Goal: Transaction & Acquisition: Purchase product/service

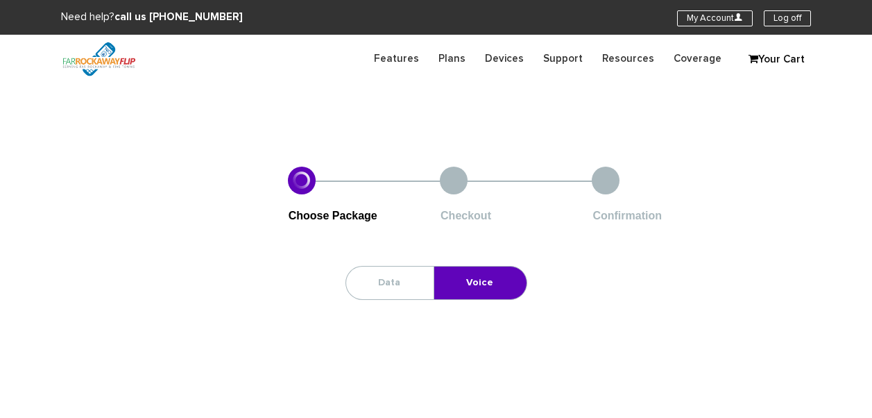
scroll to position [56, 0]
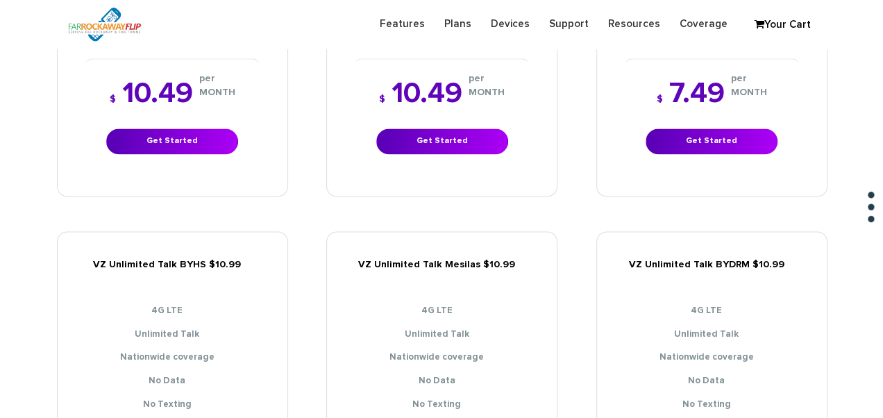
scroll to position [1180, 0]
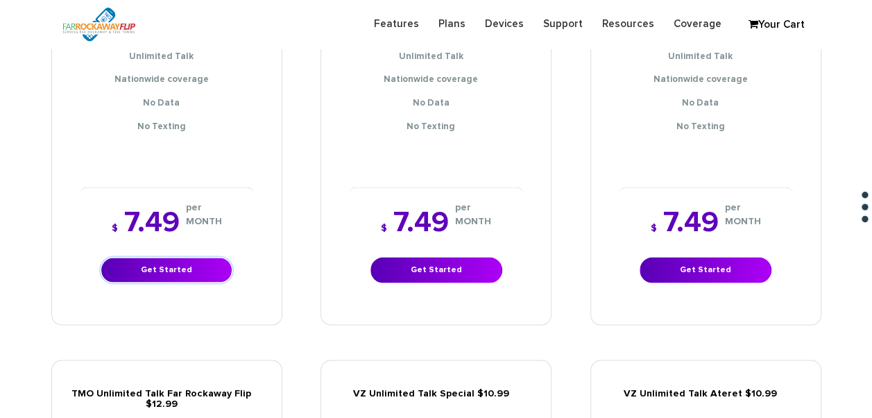
click at [206, 257] on link "Get Started" at bounding box center [167, 270] width 132 height 26
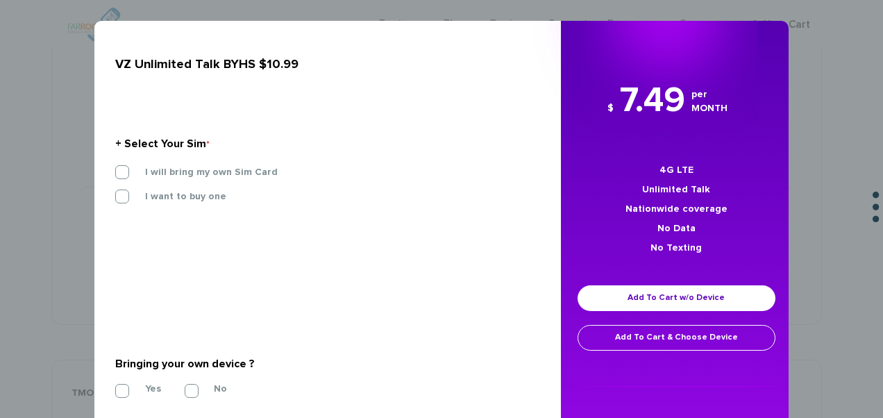
click at [206, 171] on label "I will bring my own Sim Card" at bounding box center [200, 172] width 153 height 12
click at [115, 168] on input "I will bring my own Sim Card" at bounding box center [115, 168] width 0 height 0
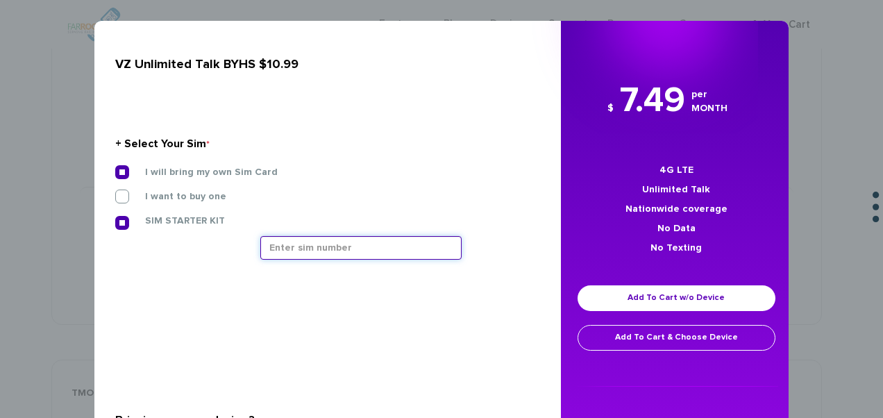
paste input "[TECHNICAL_ID]"
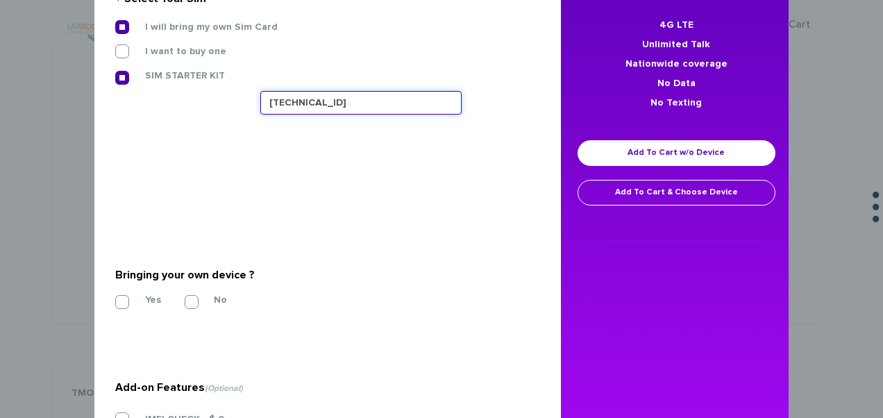
scroll to position [268, 0]
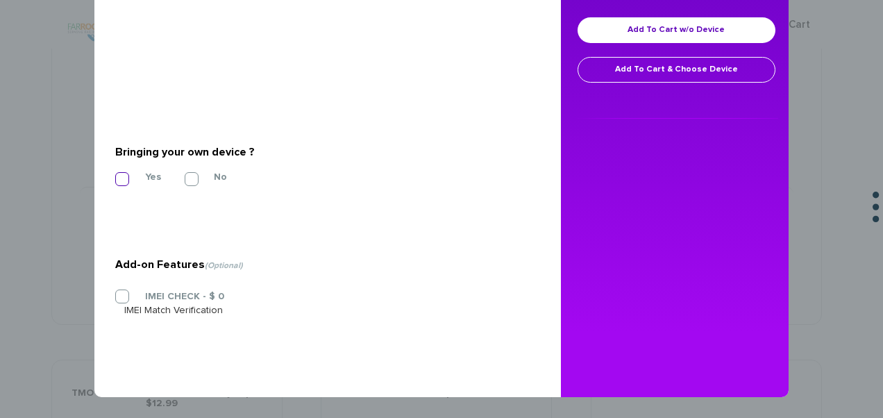
type input "[TECHNICAL_ID]"
click at [124, 180] on label "Yes" at bounding box center [142, 177] width 37 height 12
click at [115, 175] on input "Yes" at bounding box center [115, 175] width 0 height 0
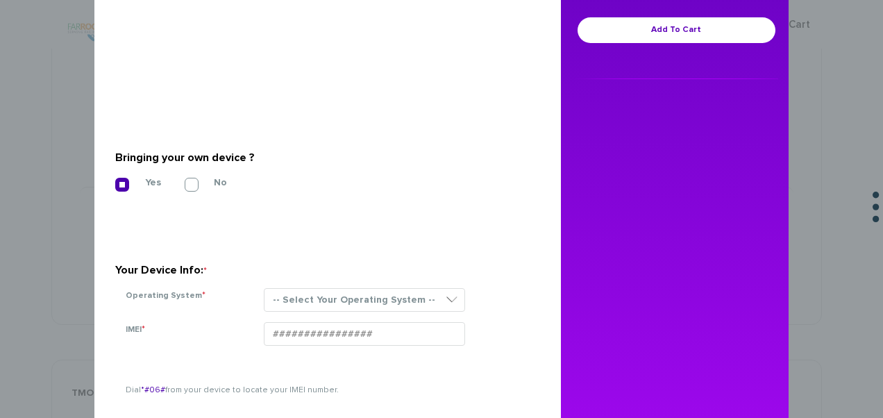
click at [124, 183] on label "Yes" at bounding box center [142, 182] width 37 height 12
click at [115, 180] on input "Yes" at bounding box center [115, 180] width 0 height 0
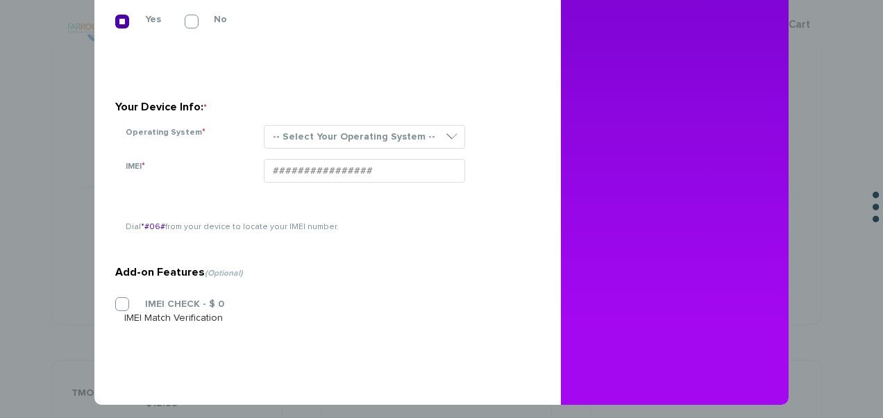
scroll to position [438, 0]
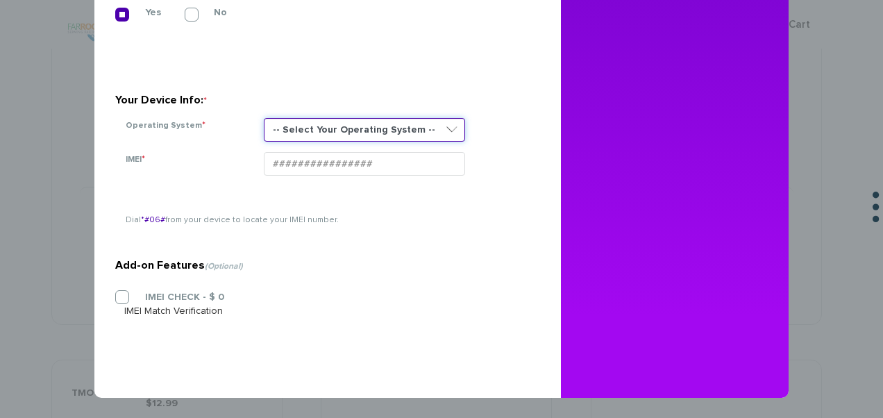
click at [317, 126] on select "-- Select Your Operating System -- ANDROID BLACKBERRY IOS NONE (BASIC PHONE) WI…" at bounding box center [364, 130] width 201 height 24
select select "NONE (BASIC PHONE)"
click at [264, 118] on select "-- Select Your Operating System -- ANDROID BLACKBERRY IOS NONE (BASIC PHONE) WI…" at bounding box center [364, 130] width 201 height 24
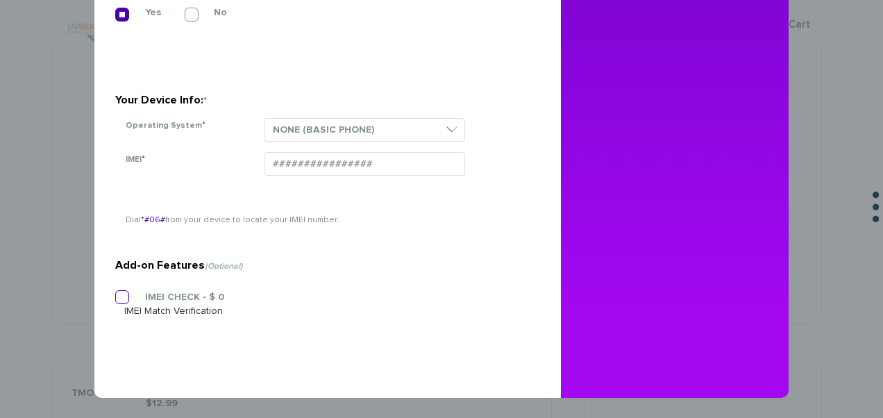
click at [119, 294] on div "IMEI CHECK - $ 0 IMEI Match Verification" at bounding box center [322, 304] width 414 height 28
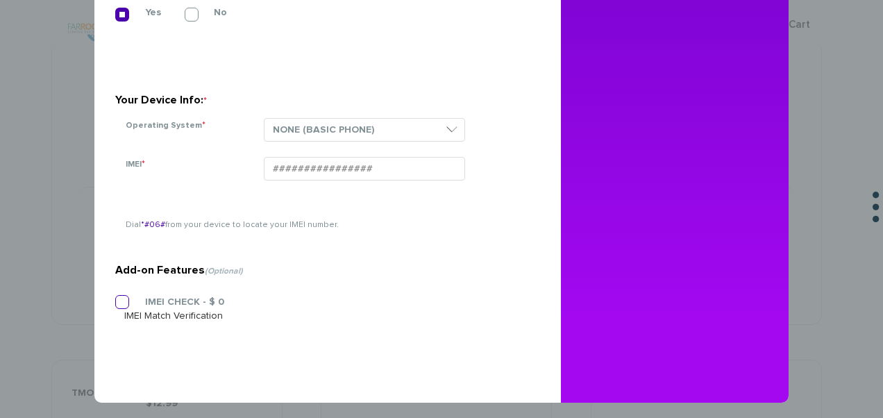
click at [124, 300] on label "IMEI CHECK - $ 0" at bounding box center [174, 302] width 100 height 12
click at [115, 298] on input "IMEI CHECK - $ 0" at bounding box center [115, 298] width 0 height 0
drag, startPoint x: 328, startPoint y: 173, endPoint x: 366, endPoint y: 117, distance: 68.3
paste input "359018840555774"
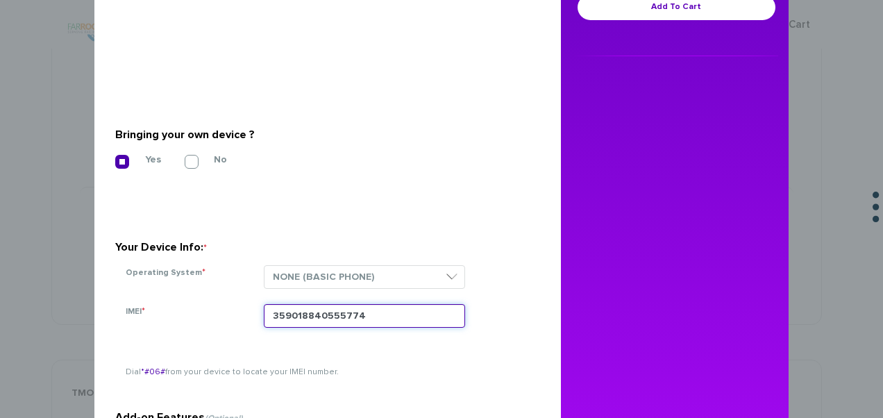
scroll to position [160, 0]
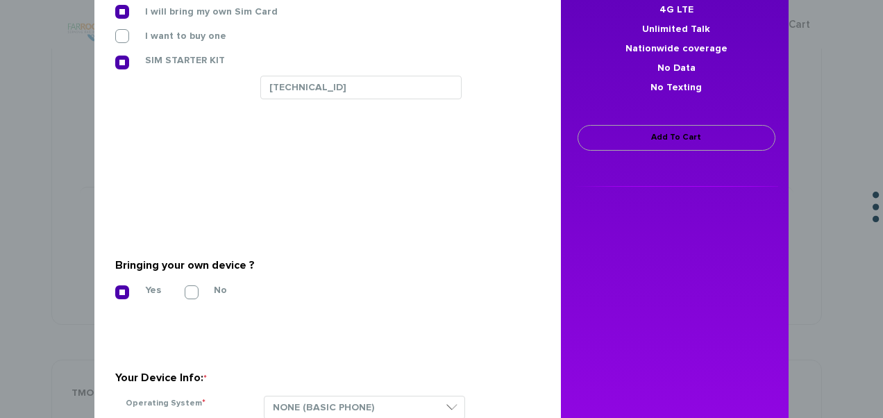
type input "359018840555774"
click at [647, 136] on link "Add To Cart" at bounding box center [676, 138] width 198 height 26
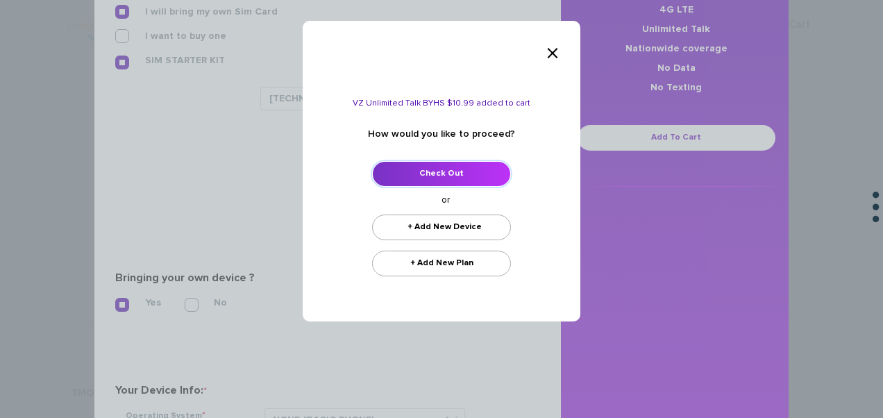
click at [487, 170] on link "Check Out" at bounding box center [441, 174] width 139 height 26
click at [444, 169] on link "Check Out" at bounding box center [441, 174] width 139 height 26
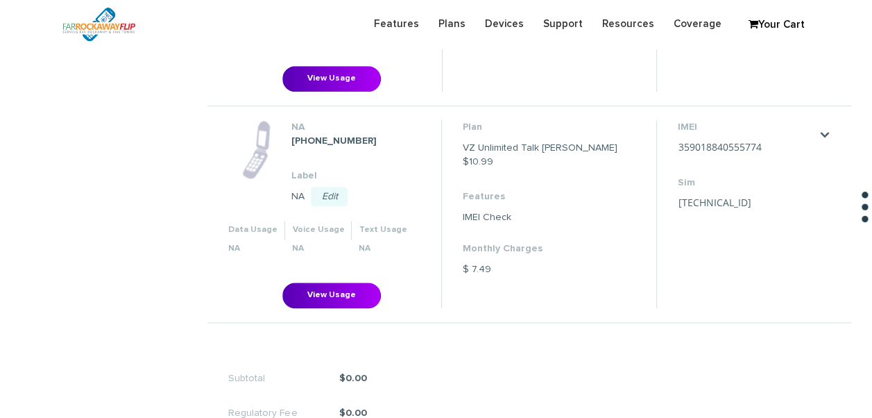
scroll to position [694, 0]
click at [764, 155] on dl "IMEI [TECHNICAL_ID] Save Cancel Sim [TECHNICAL_ID] Save Cancel" at bounding box center [747, 166] width 139 height 94
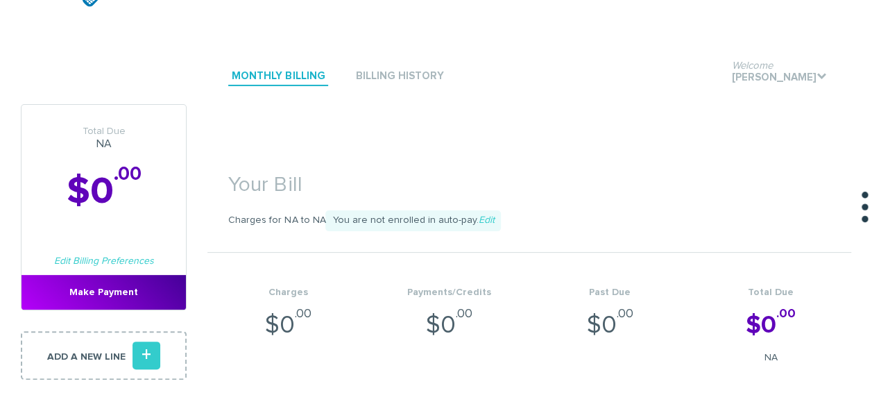
scroll to position [0, 0]
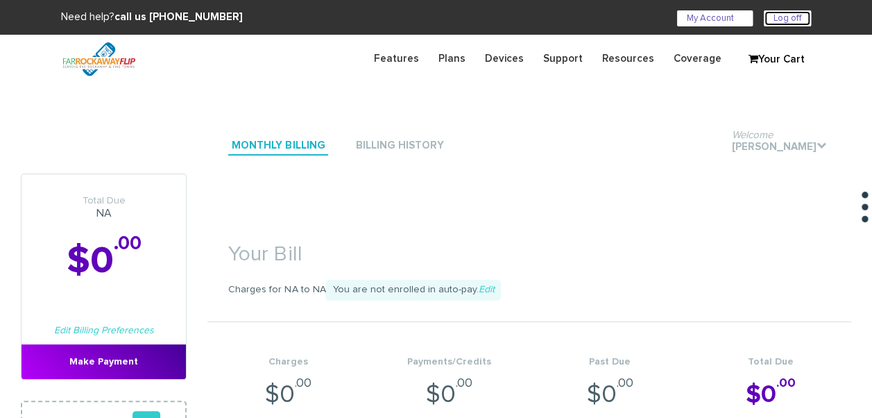
drag, startPoint x: 773, startPoint y: 21, endPoint x: 707, endPoint y: 11, distance: 67.3
click at [773, 21] on link "Log off" at bounding box center [787, 18] width 47 height 16
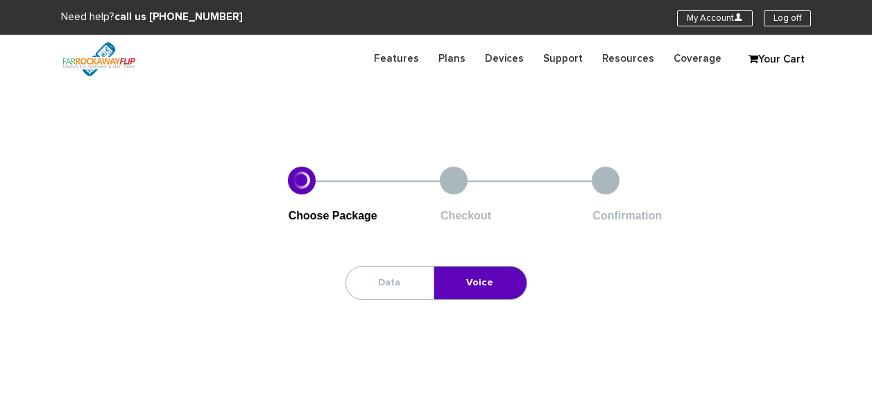
scroll to position [56, 0]
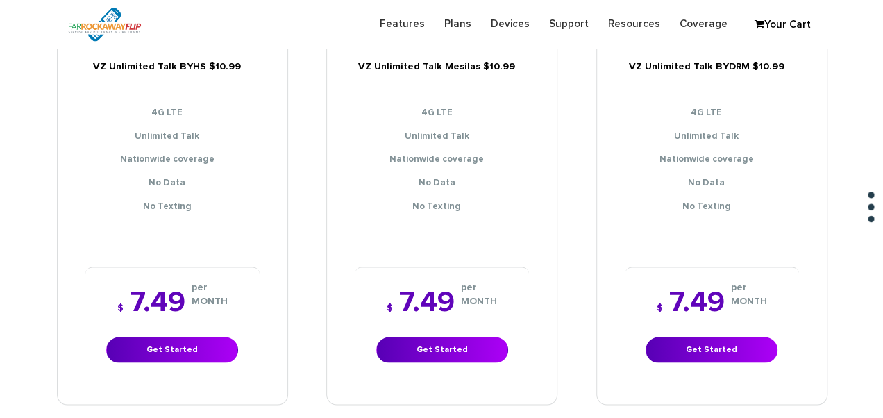
scroll to position [1249, 0]
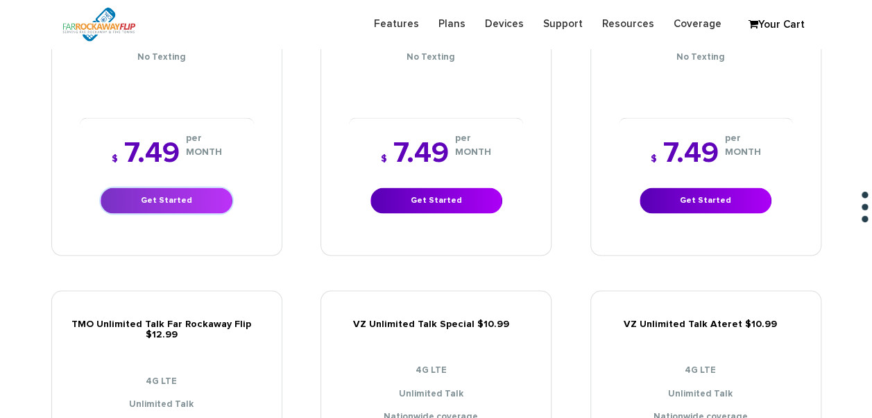
click at [180, 193] on link "Get Started" at bounding box center [167, 200] width 132 height 26
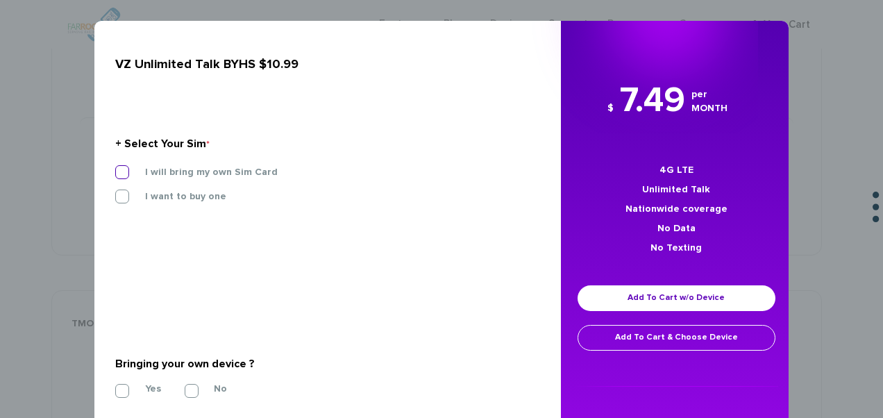
click at [202, 177] on label "I will bring my own Sim Card" at bounding box center [200, 172] width 153 height 12
click at [115, 168] on input "I will bring my own Sim Card" at bounding box center [115, 168] width 0 height 0
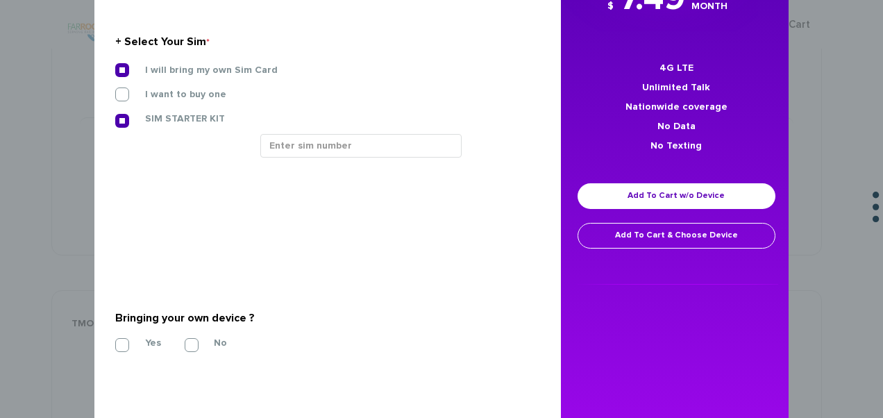
scroll to position [208, 0]
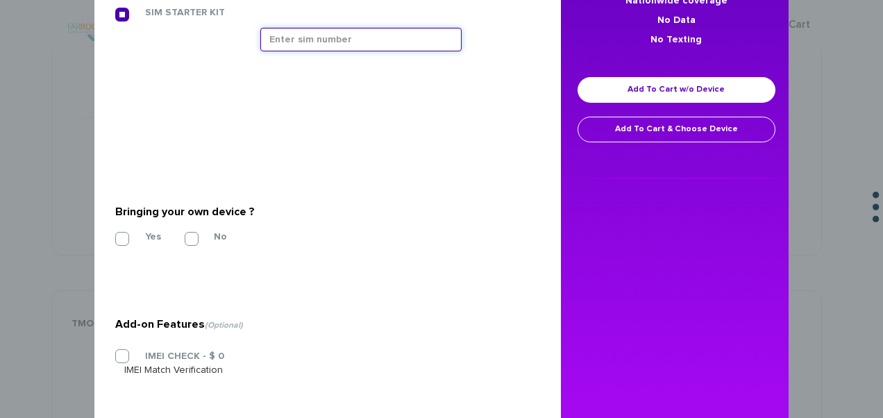
click at [289, 41] on input "text" at bounding box center [360, 40] width 201 height 24
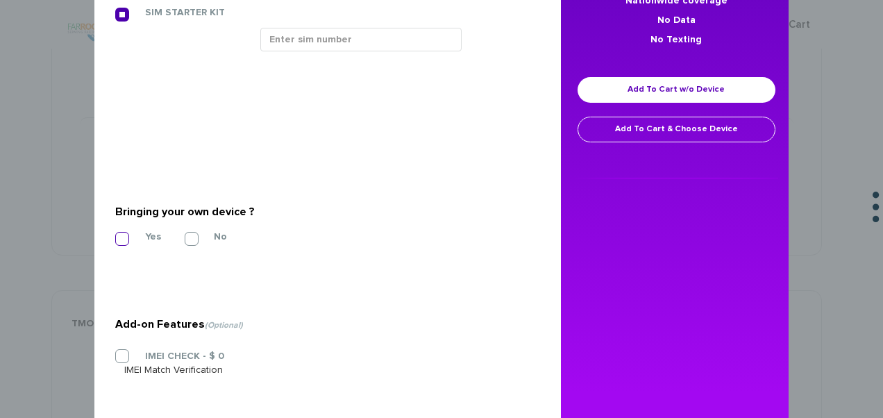
click at [129, 232] on label "Yes" at bounding box center [142, 236] width 37 height 12
click at [115, 235] on input "Yes" at bounding box center [115, 235] width 0 height 0
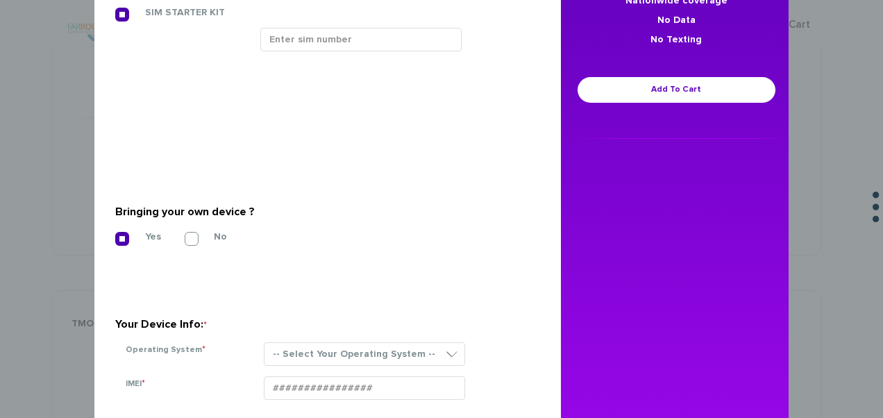
scroll to position [347, 0]
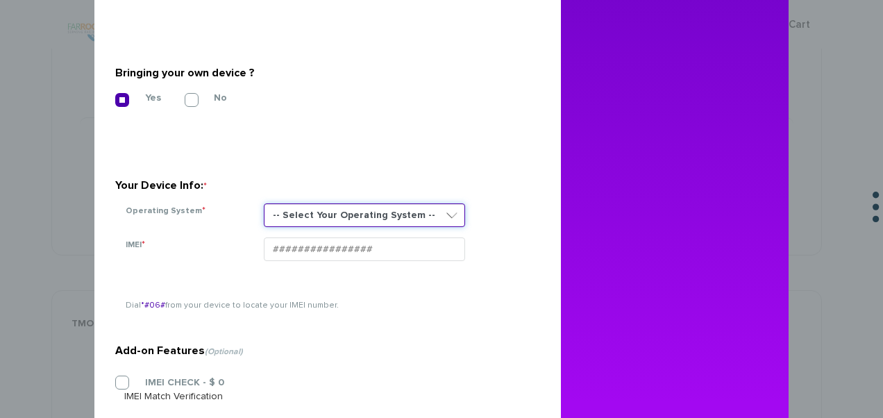
click at [293, 215] on select "-- Select Your Operating System -- ANDROID BLACKBERRY IOS NONE (BASIC PHONE) WI…" at bounding box center [364, 215] width 201 height 24
select select "NONE (BASIC PHONE)"
click at [264, 203] on select "-- Select Your Operating System -- ANDROID BLACKBERRY IOS NONE (BASIC PHONE) WI…" at bounding box center [364, 215] width 201 height 24
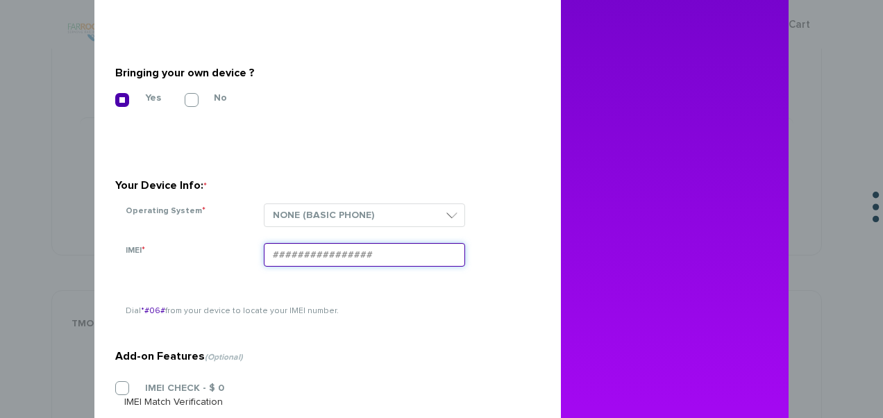
paste input "359018840555774"
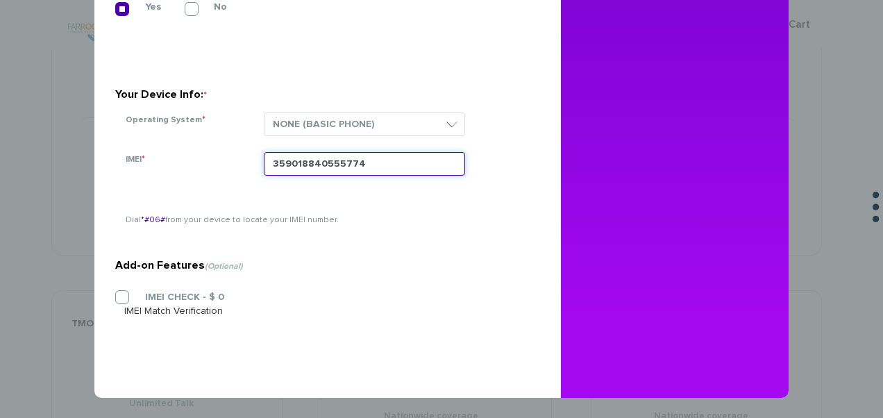
type input "359018840555774"
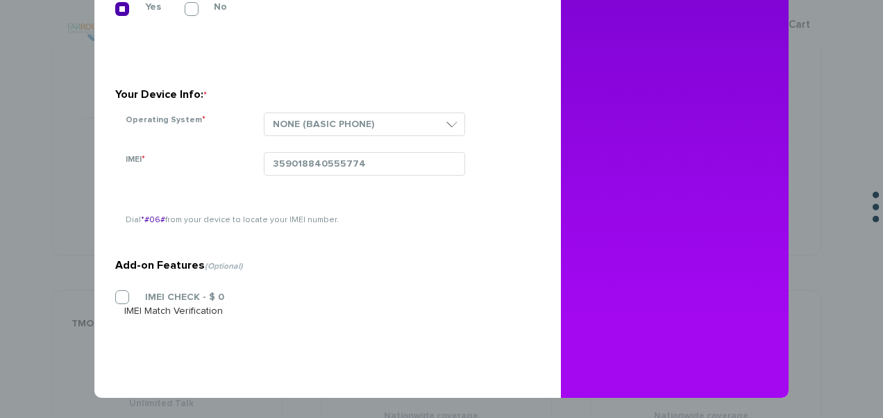
click at [128, 289] on section "Add-on Features (Optional) IMEI CHECK - $ 0 IMEI Match Verification" at bounding box center [322, 256] width 414 height 219
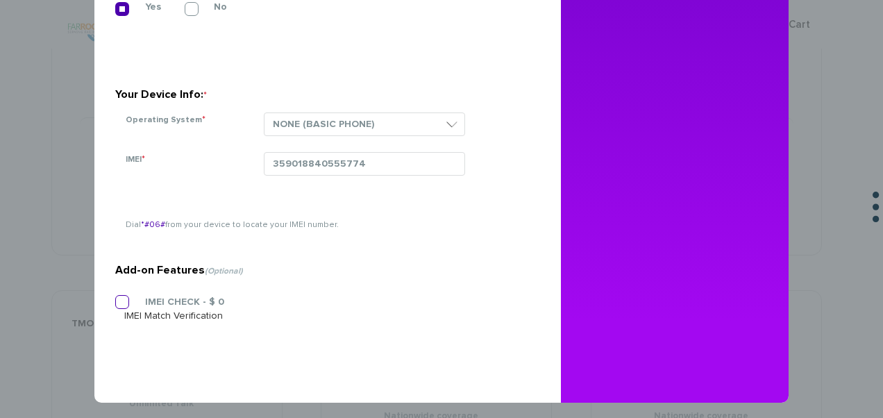
click at [124, 303] on label "IMEI CHECK - $ 0" at bounding box center [174, 302] width 100 height 12
click at [115, 298] on input "IMEI CHECK - $ 0" at bounding box center [115, 298] width 0 height 0
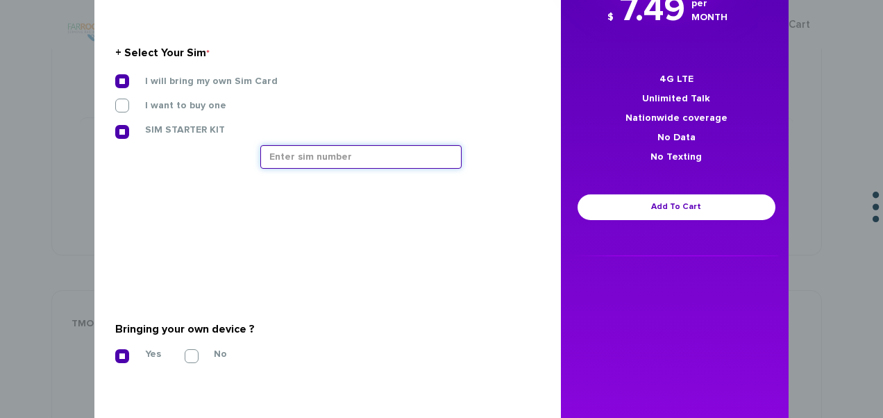
paste input "89148000010413035122"
type input "89148000010413035122"
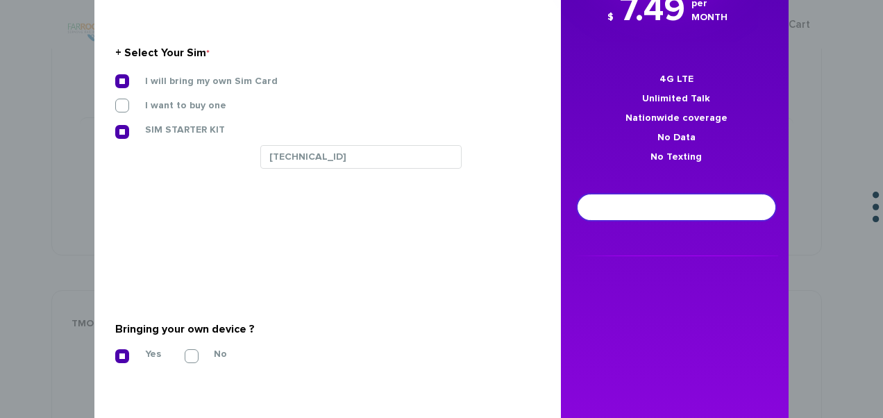
click at [619, 199] on link "Add To Cart" at bounding box center [676, 207] width 198 height 26
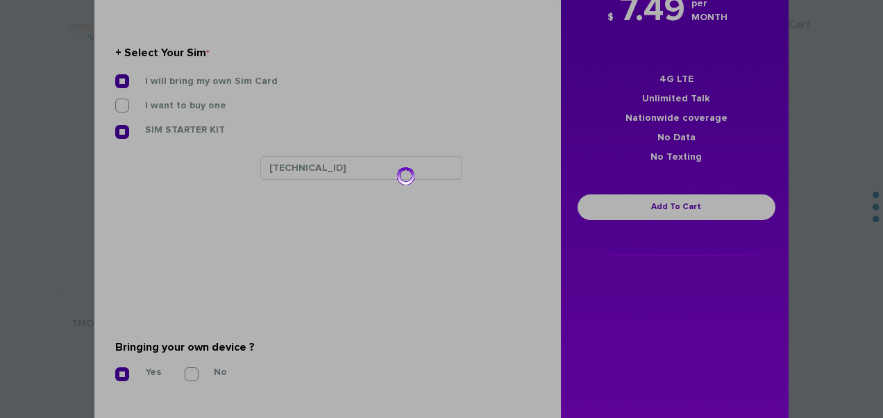
click at [636, 209] on div at bounding box center [441, 209] width 883 height 418
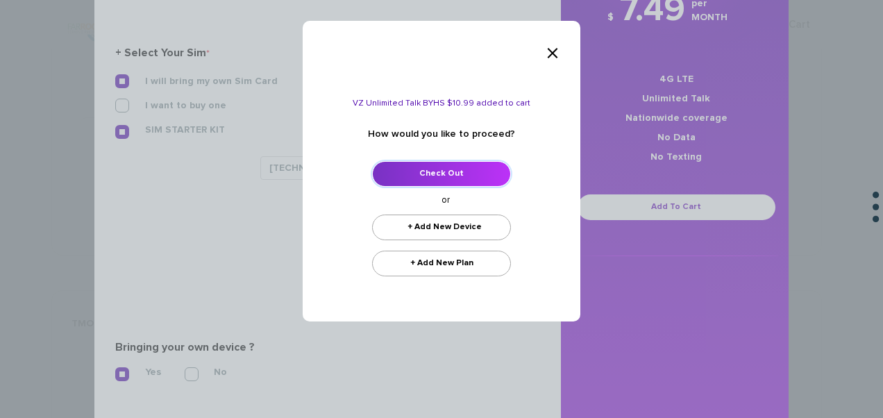
click at [469, 163] on link "Check Out" at bounding box center [441, 174] width 139 height 26
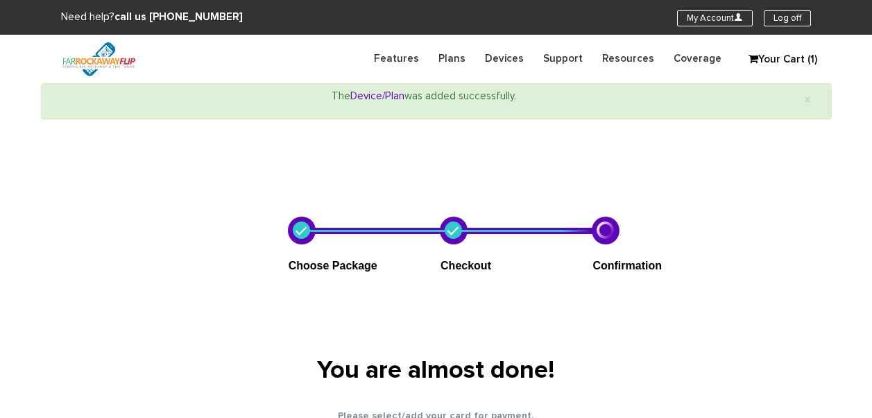
select select "NY"
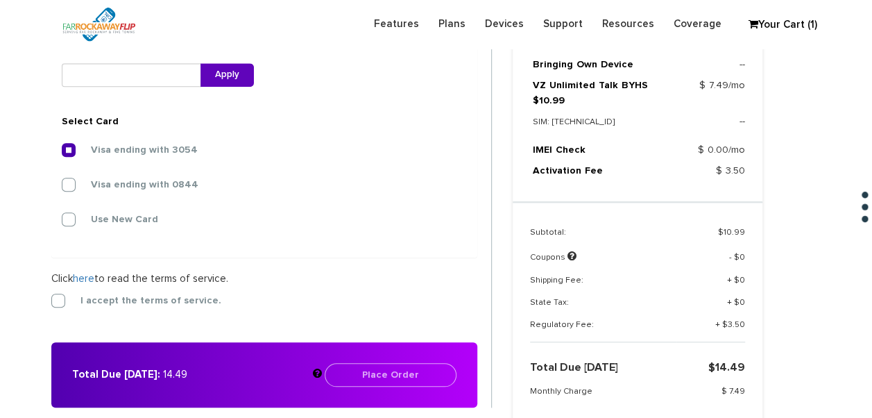
scroll to position [566, 0]
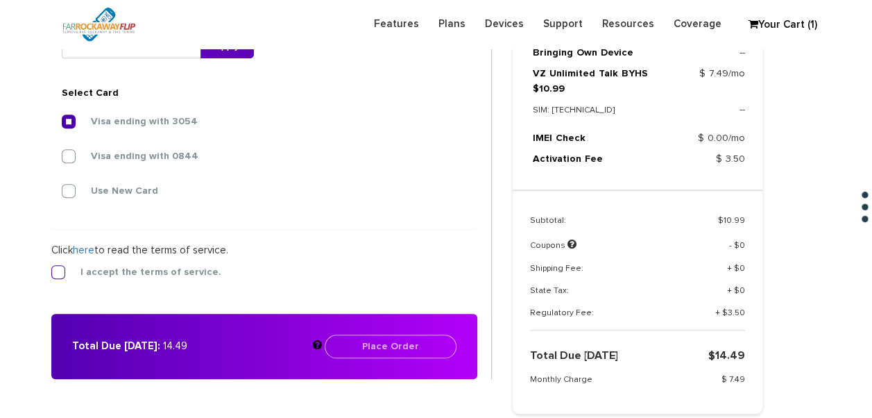
click at [67, 268] on label "I accept the terms of service." at bounding box center [141, 272] width 162 height 12
click at [51, 268] on input "I accept the terms of service." at bounding box center [51, 268] width 0 height 0
click at [70, 158] on label "Visa ending with 0844" at bounding box center [134, 156] width 128 height 12
click at [62, 152] on input "Visa ending with 0844" at bounding box center [62, 152] width 0 height 0
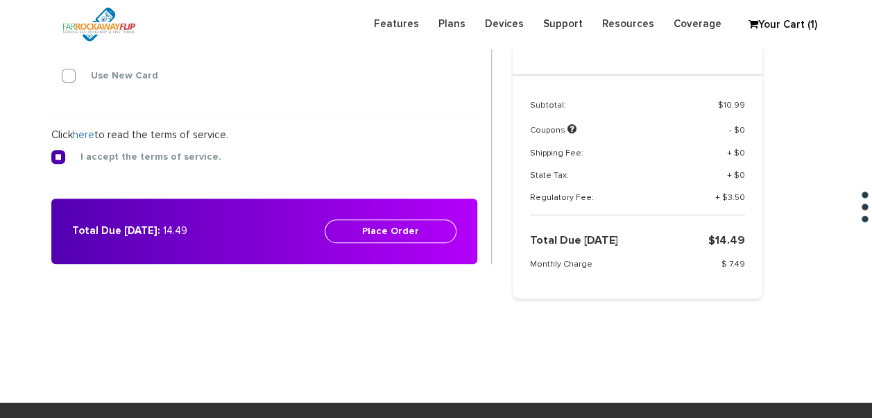
scroll to position [773, 0]
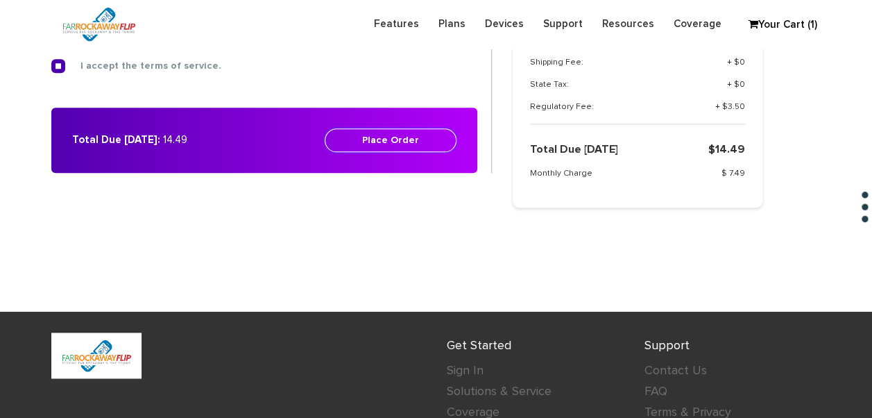
click at [416, 139] on button "Place Order" at bounding box center [391, 140] width 132 height 24
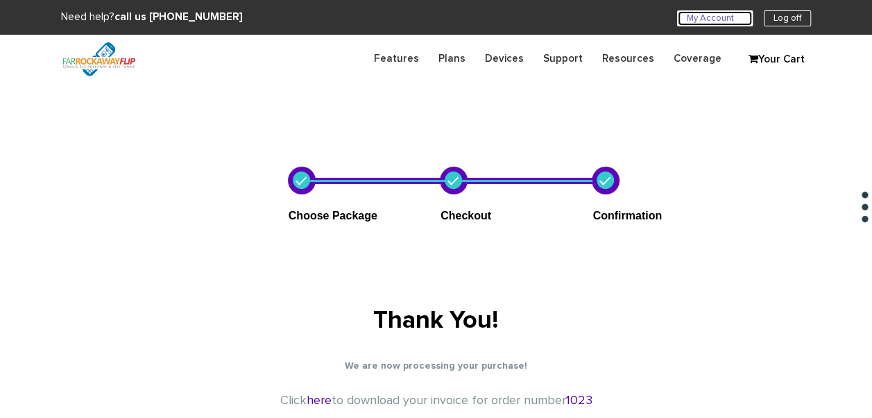
click at [729, 15] on link "My Account U" at bounding box center [715, 18] width 76 height 16
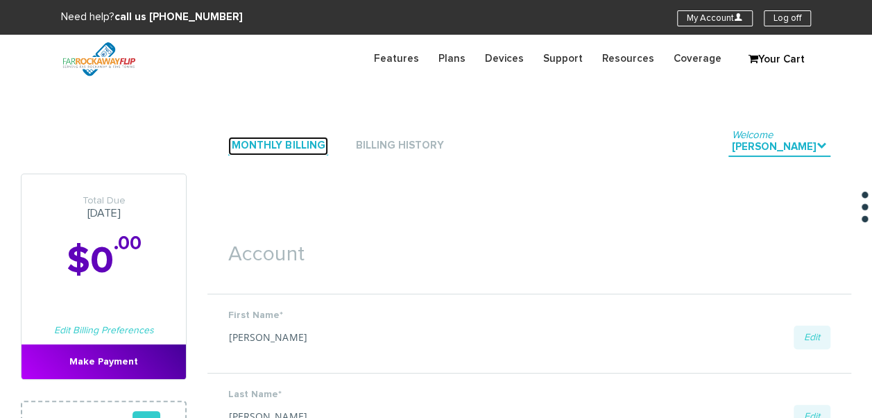
click at [303, 147] on link "Monthly Billing" at bounding box center [278, 146] width 100 height 19
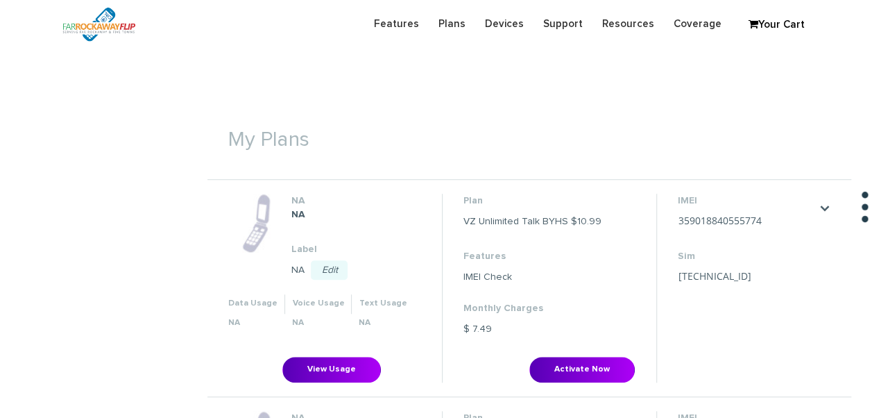
scroll to position [555, 0]
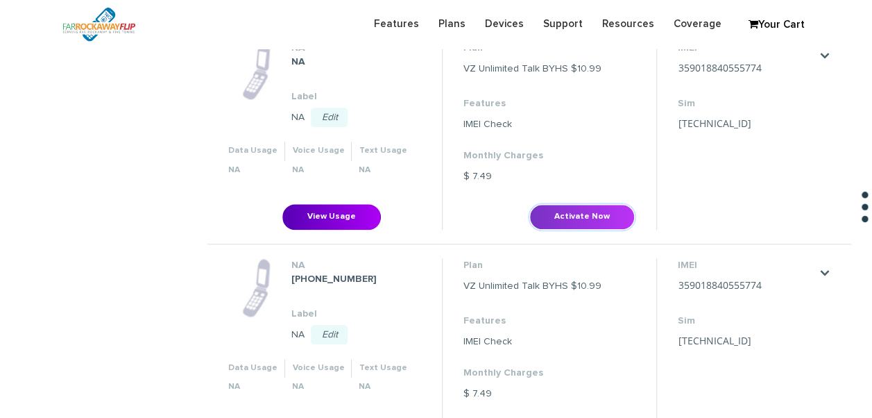
click at [569, 224] on button "Activate Now" at bounding box center [583, 217] width 106 height 26
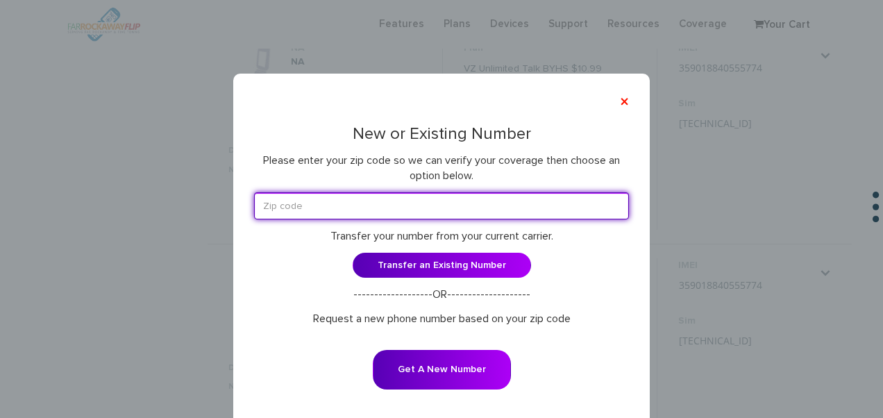
click at [449, 205] on input "text" at bounding box center [441, 205] width 375 height 27
type input "11230"
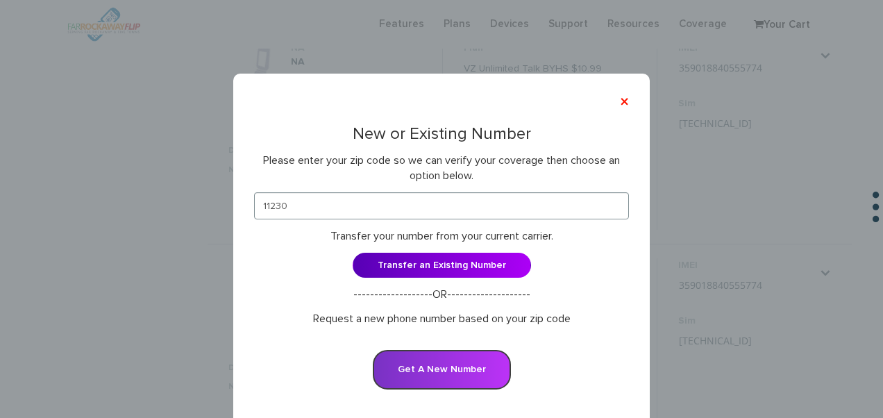
click at [461, 364] on button "Get A New Number" at bounding box center [442, 370] width 138 height 40
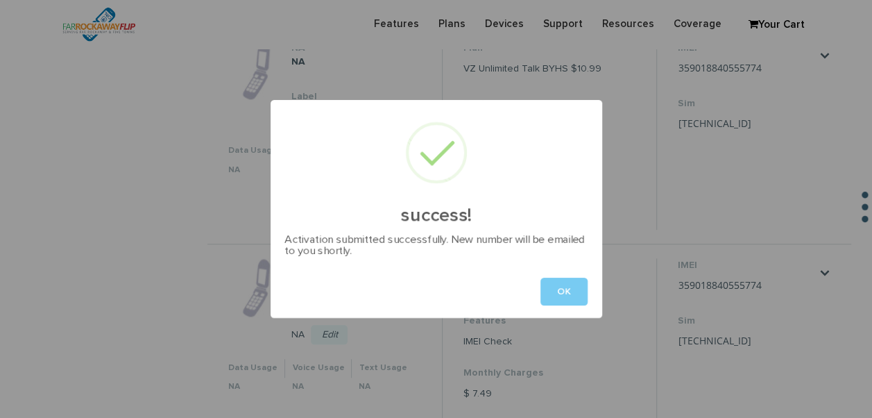
click at [565, 283] on button "OK" at bounding box center [564, 292] width 47 height 28
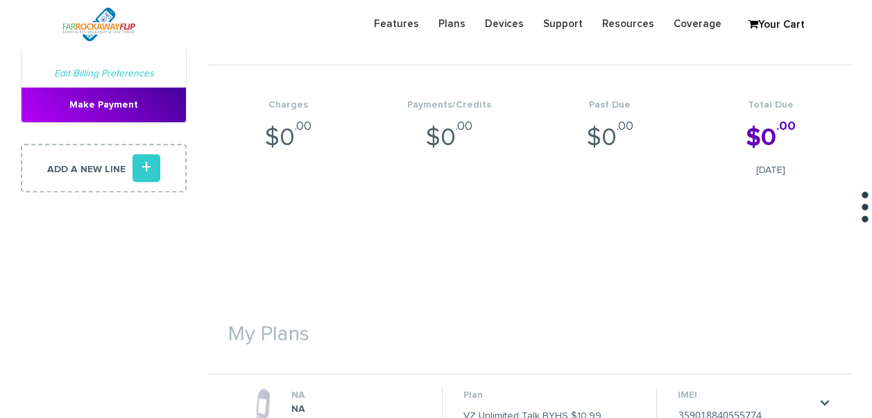
scroll to position [0, 0]
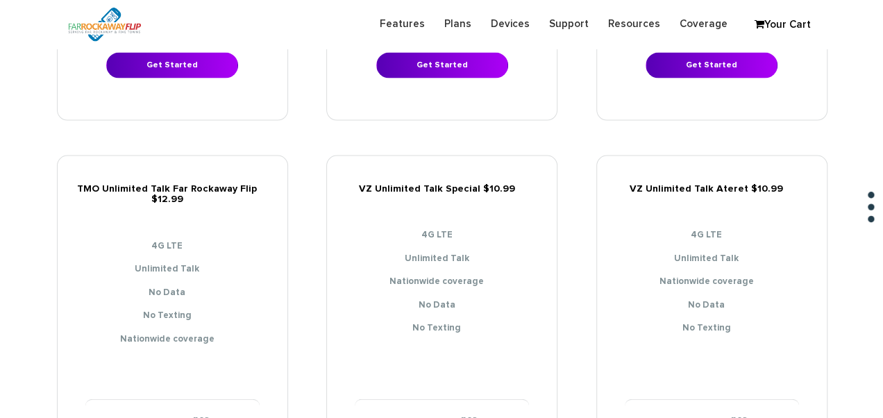
scroll to position [1527, 0]
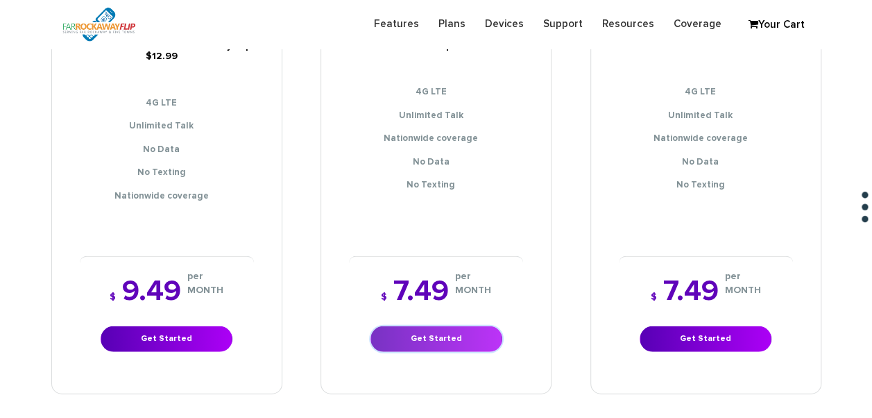
click at [431, 326] on link "Get Started" at bounding box center [437, 339] width 132 height 26
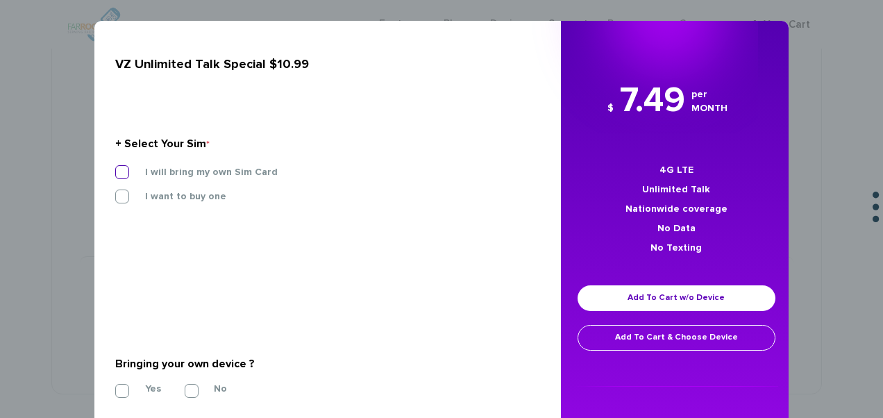
click at [251, 168] on label "I will bring my own Sim Card" at bounding box center [200, 172] width 153 height 12
click at [115, 168] on input "I will bring my own Sim Card" at bounding box center [115, 168] width 0 height 0
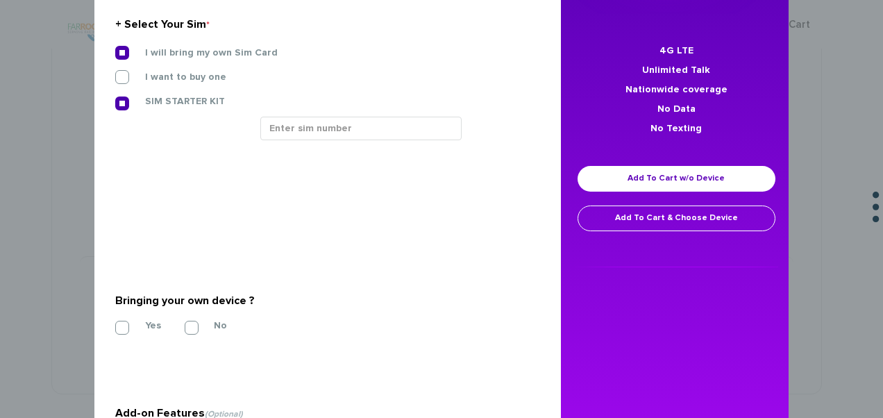
scroll to position [208, 0]
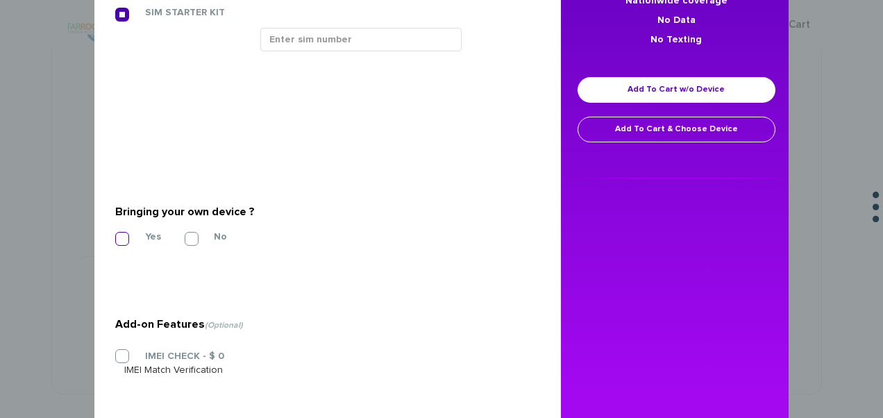
click at [124, 235] on label "Yes" at bounding box center [142, 236] width 37 height 12
click at [115, 235] on input "Yes" at bounding box center [115, 235] width 0 height 0
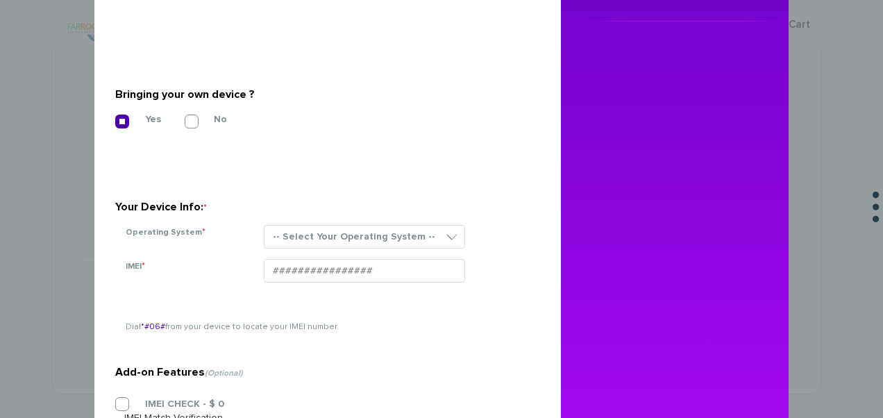
scroll to position [433, 0]
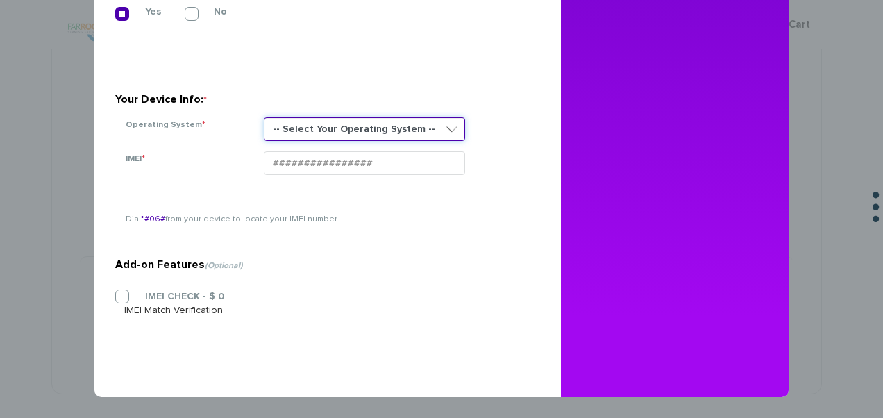
click at [303, 122] on select "-- Select Your Operating System -- ANDROID BLACKBERRY IOS NONE (BASIC PHONE) WI…" at bounding box center [364, 129] width 201 height 24
select select "NONE (BASIC PHONE)"
click at [264, 117] on select "-- Select Your Operating System -- ANDROID BLACKBERRY IOS NONE (BASIC PHONE) WI…" at bounding box center [364, 129] width 201 height 24
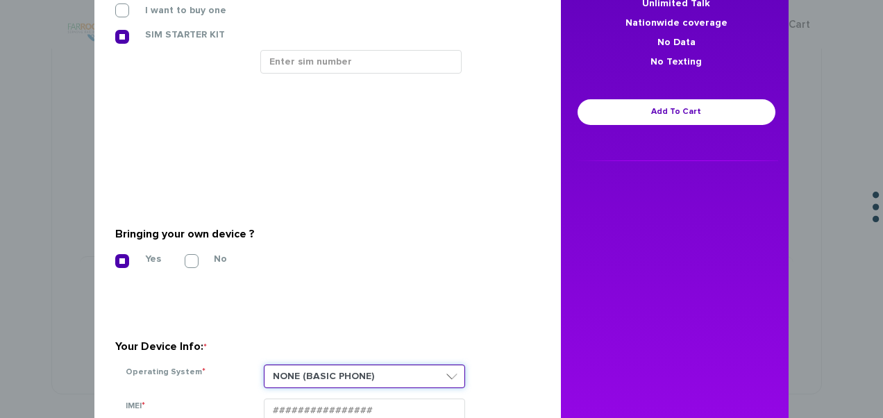
scroll to position [155, 0]
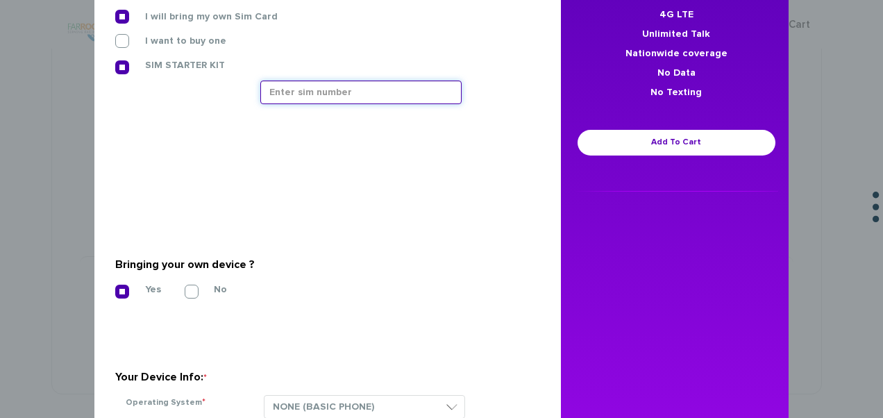
click at [393, 89] on input "text" at bounding box center [360, 93] width 201 height 24
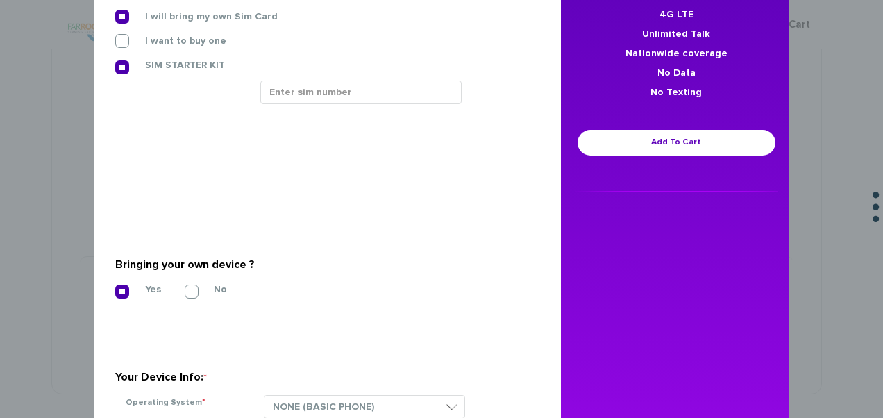
click at [391, 51] on div "I want to buy one" at bounding box center [322, 46] width 435 height 24
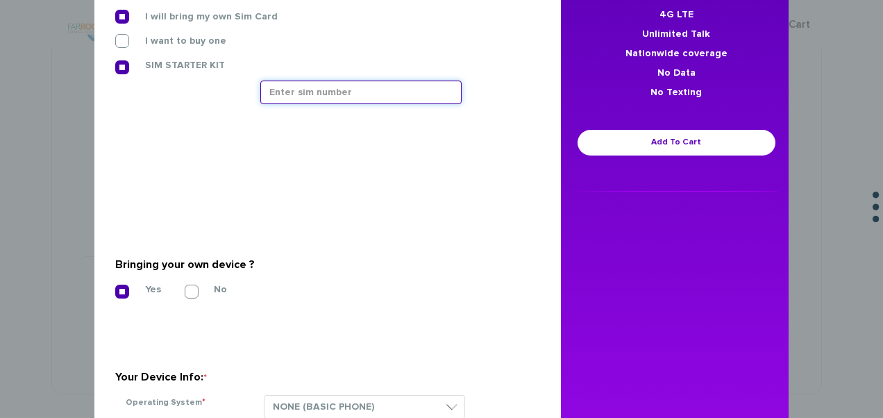
click at [430, 94] on input "text" at bounding box center [360, 93] width 201 height 24
click at [330, 95] on input "text" at bounding box center [360, 93] width 201 height 24
click at [329, 95] on input "text" at bounding box center [360, 93] width 201 height 24
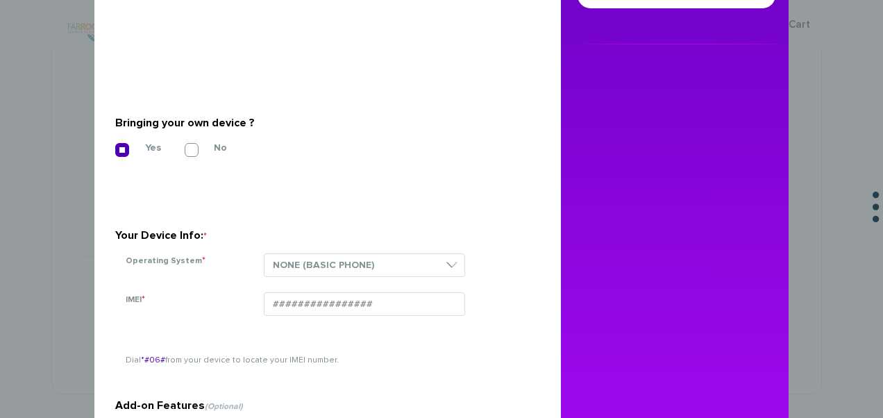
scroll to position [433, 0]
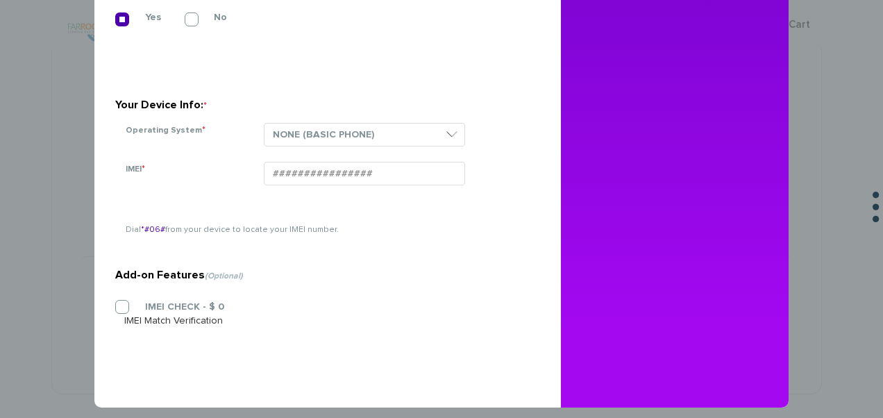
type input "[TECHNICAL_ID]"
click at [334, 119] on section "Your Device Info: * Operating System * -- Select Your Operating System -- ANDRO…" at bounding box center [322, 108] width 414 height 99
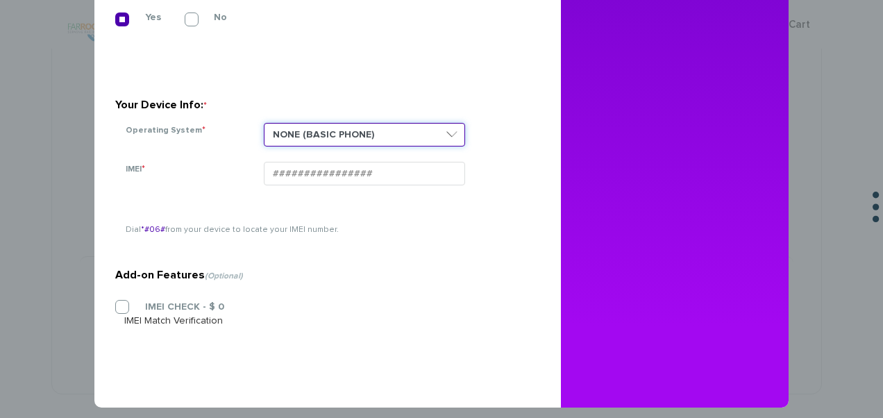
click at [333, 136] on select "-- Select Your Operating System -- ANDROID BLACKBERRY IOS NONE (BASIC PHONE) WI…" at bounding box center [364, 135] width 201 height 24
click at [264, 123] on select "-- Select Your Operating System -- ANDROID BLACKBERRY IOS NONE (BASIC PHONE) WI…" at bounding box center [364, 135] width 201 height 24
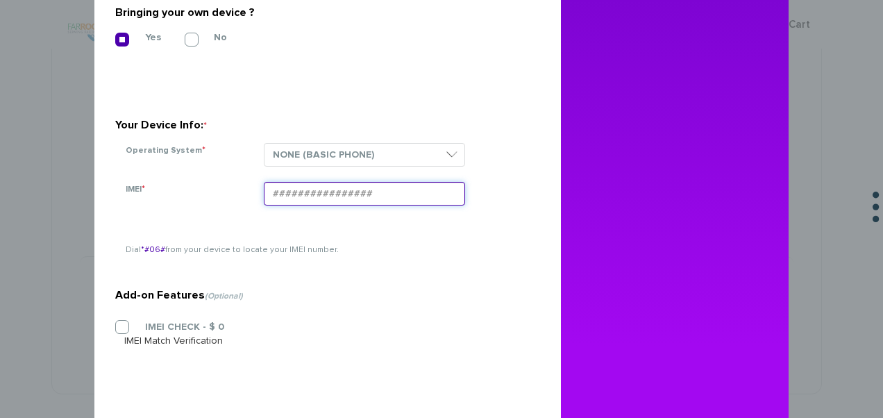
scroll to position [416, 0]
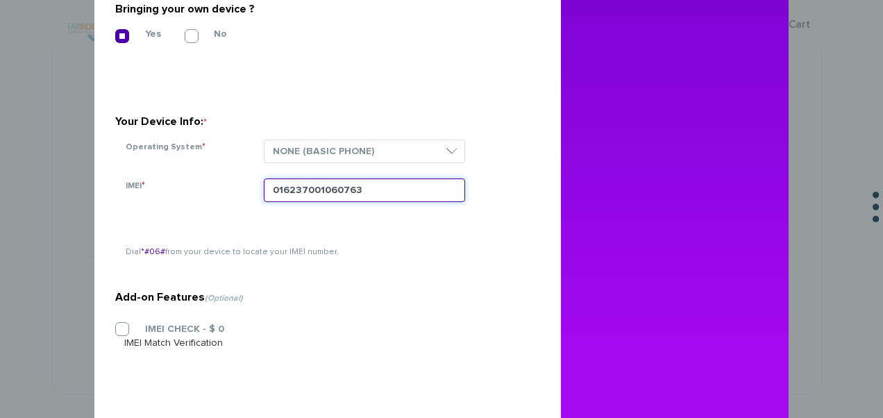
drag, startPoint x: 368, startPoint y: 187, endPoint x: 250, endPoint y: 190, distance: 118.0
click at [230, 174] on section "Your Device Info: * Operating System * -- Select Your Operating System -- ANDRO…" at bounding box center [322, 125] width 414 height 99
type input "016237001060763"
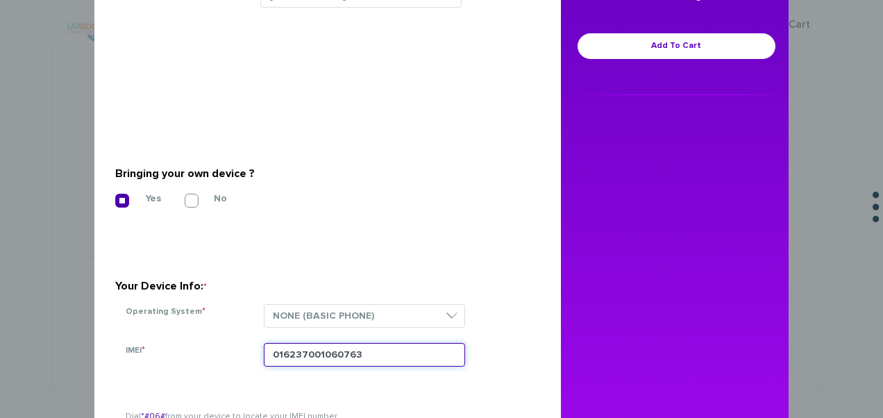
scroll to position [171, 0]
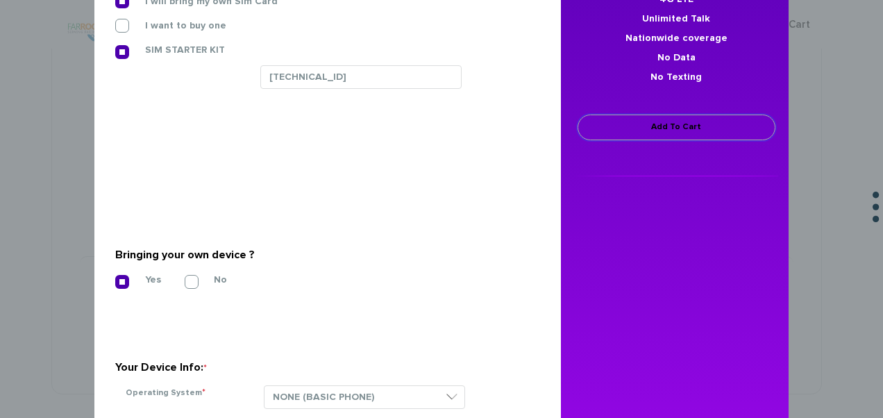
click at [597, 117] on link "Add To Cart" at bounding box center [676, 128] width 198 height 26
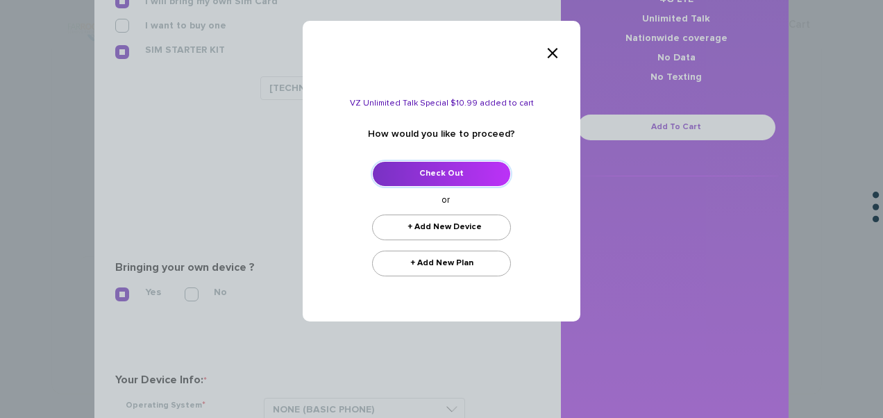
click at [483, 162] on link "Check Out" at bounding box center [441, 174] width 139 height 26
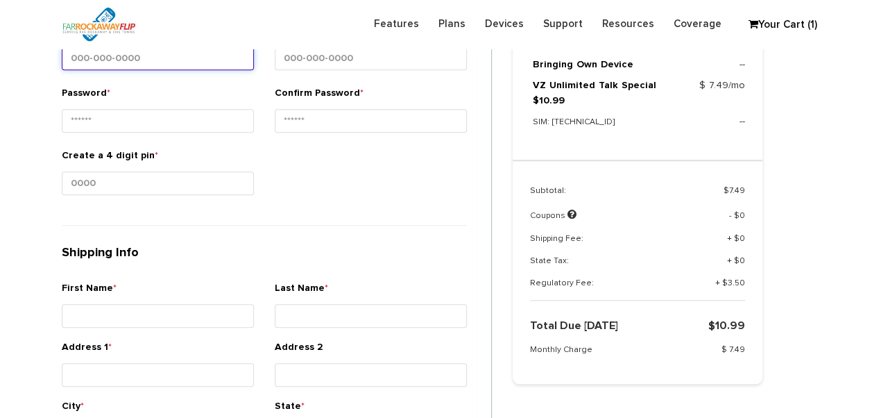
scroll to position [362, 0]
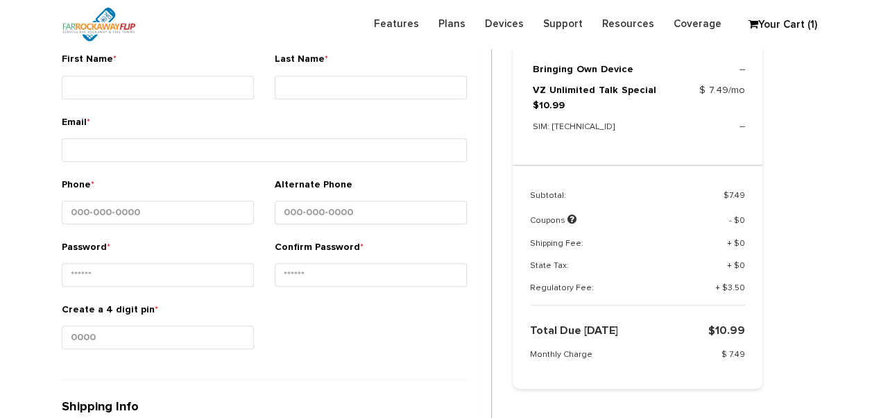
click at [186, 101] on small at bounding box center [158, 102] width 192 height 3
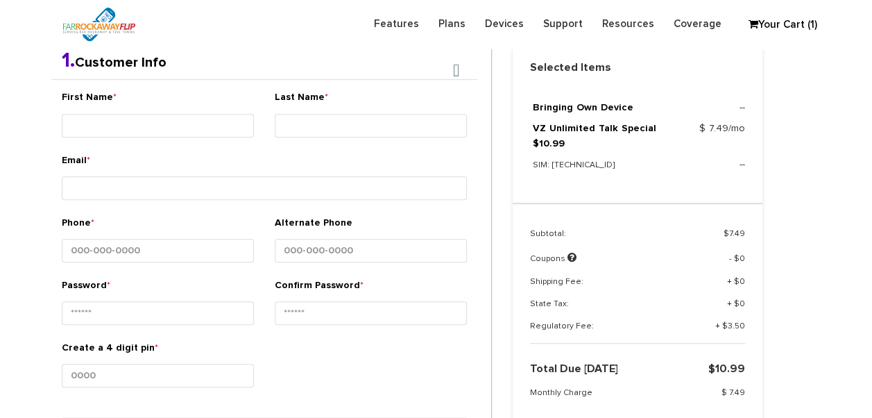
scroll to position [293, 0]
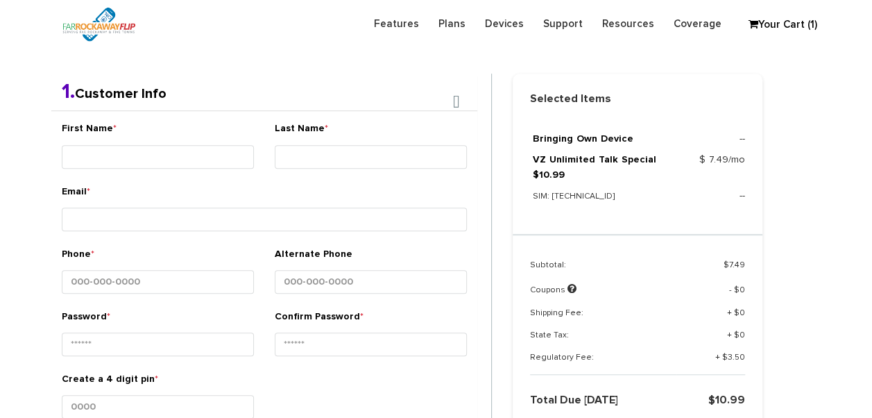
click at [258, 143] on div "First Name *" at bounding box center [157, 152] width 213 height 62
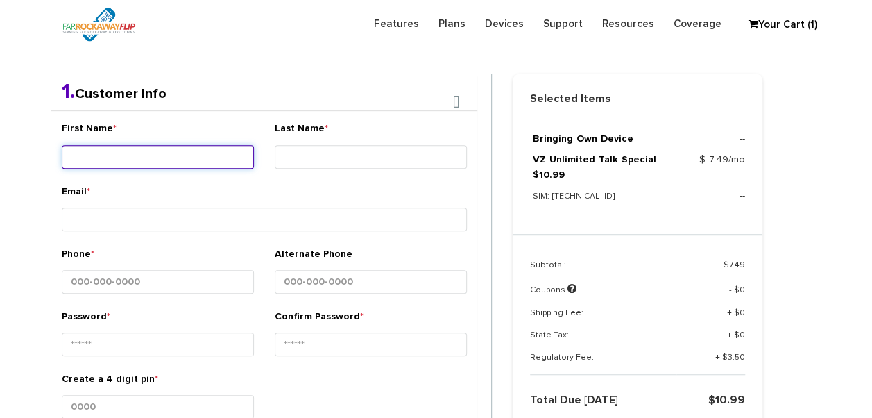
click at [203, 162] on input "First Name *" at bounding box center [158, 157] width 192 height 24
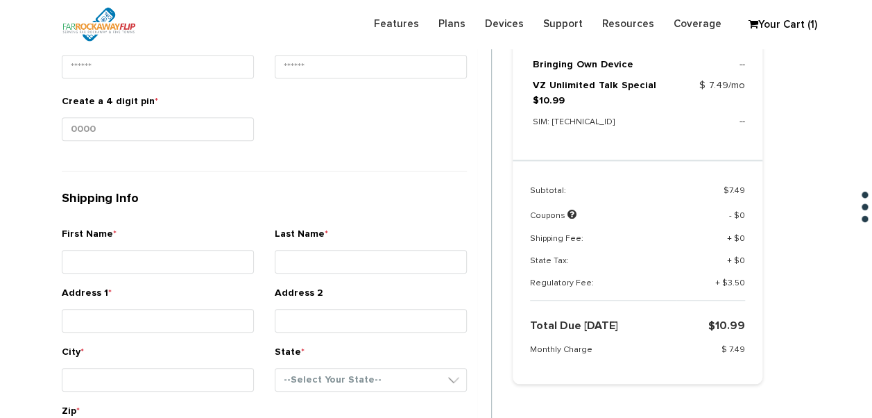
scroll to position [848, 0]
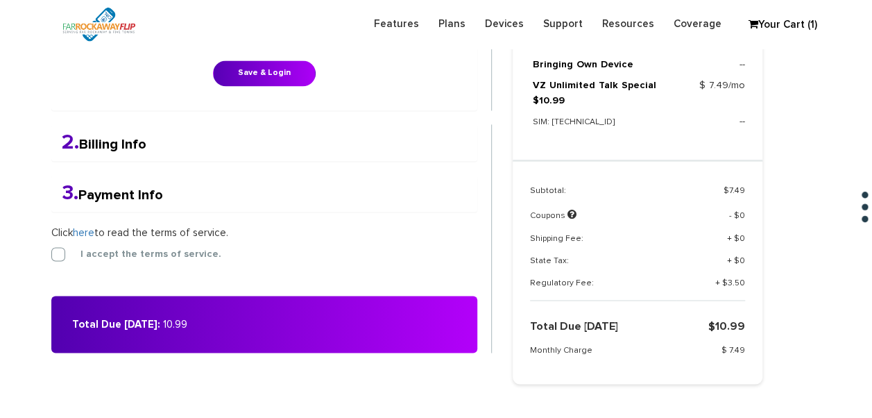
click at [60, 253] on label "I accept the terms of service." at bounding box center [141, 254] width 162 height 12
click at [51, 250] on input "I accept the terms of service." at bounding box center [51, 250] width 0 height 0
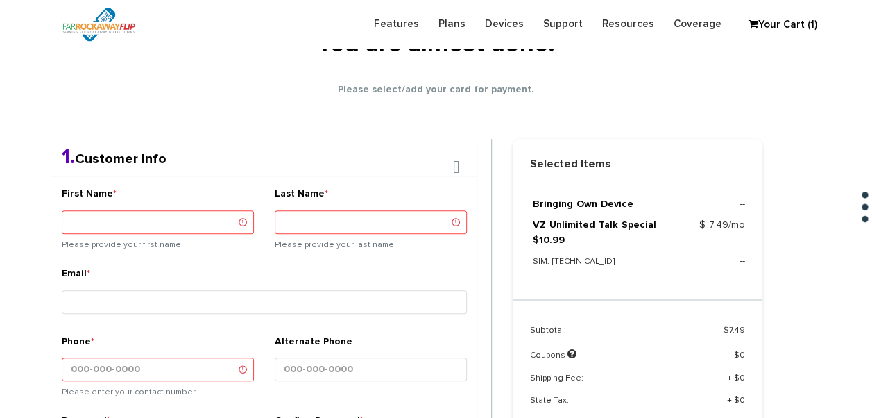
scroll to position [249, 0]
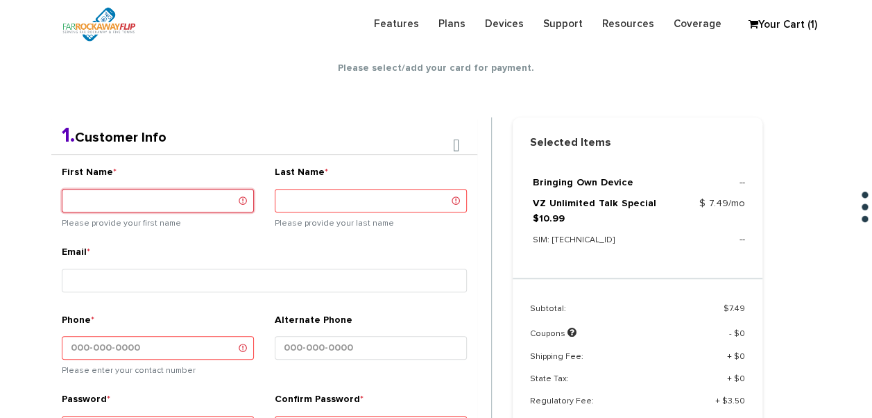
click at [190, 210] on input "First Name *" at bounding box center [158, 201] width 192 height 24
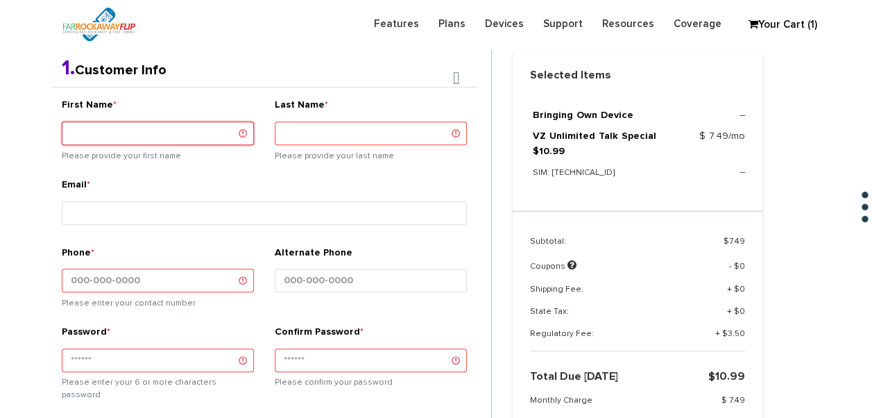
scroll to position [347, 0]
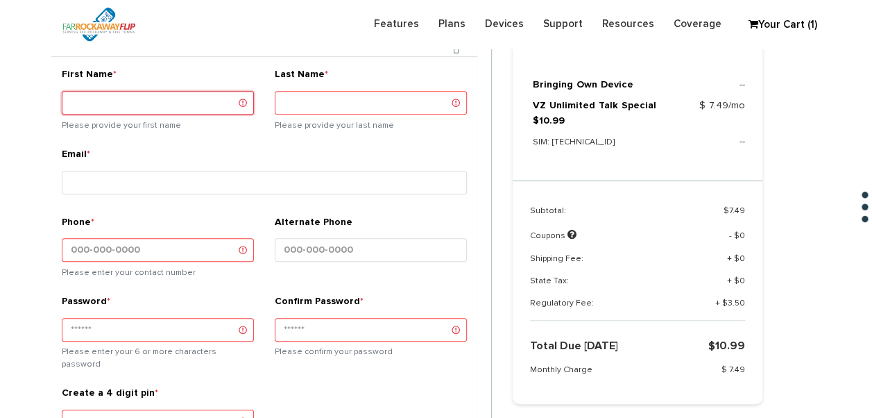
click at [197, 91] on input "First Name *" at bounding box center [158, 103] width 192 height 24
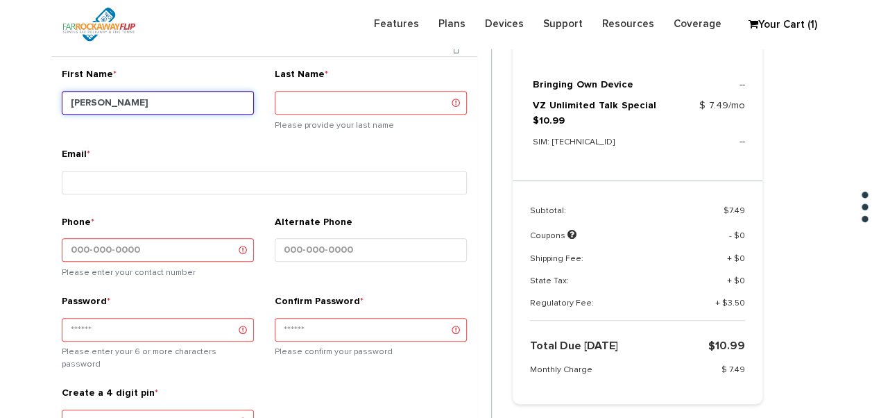
type input "rivka"
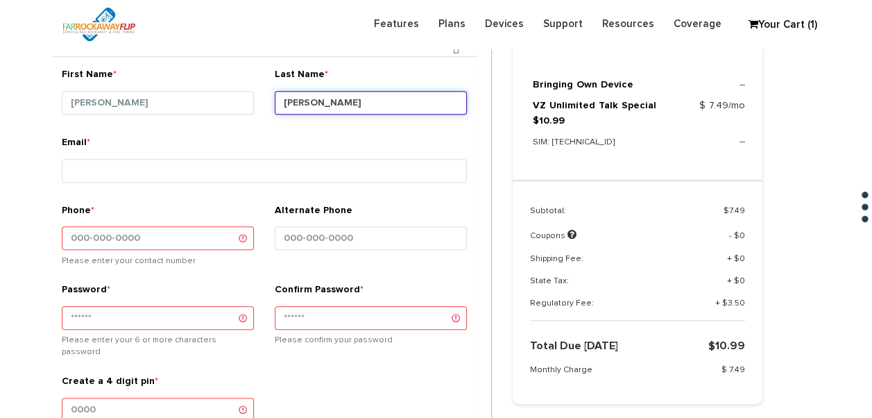
type input "tebele"
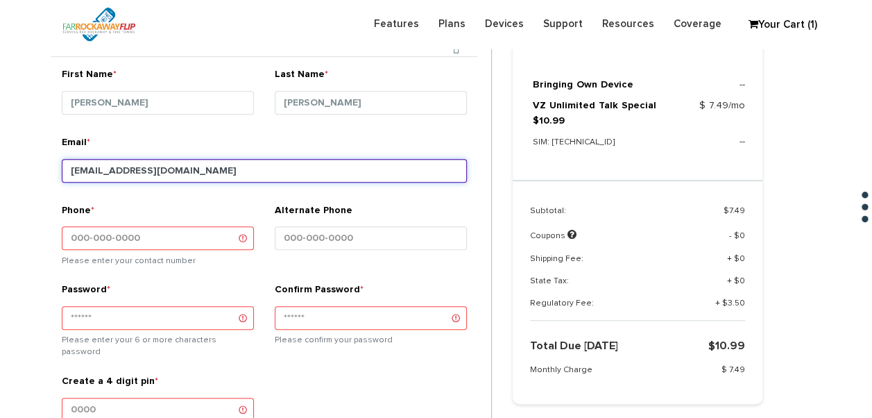
type input "tlieber61+95@gmail.com"
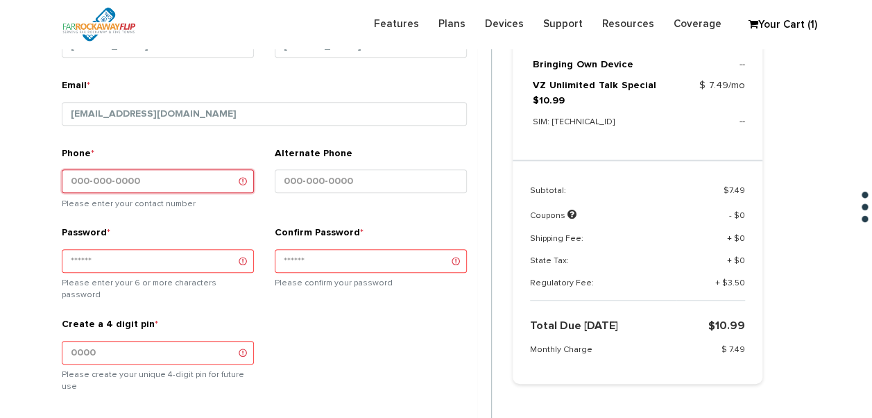
scroll to position [416, 0]
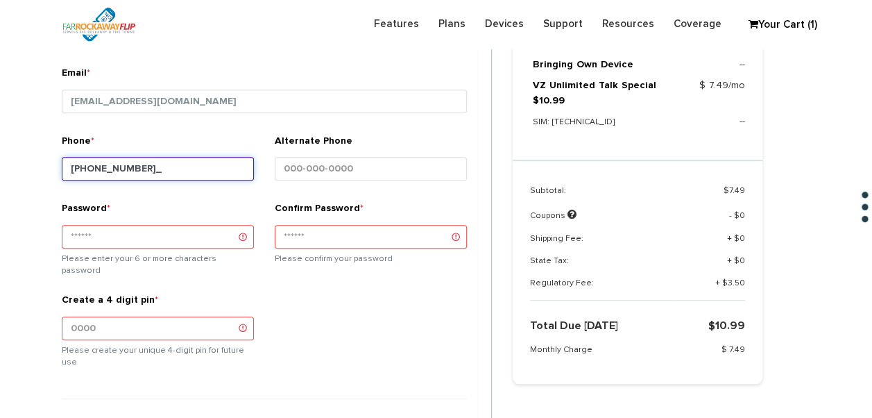
type input "646-864-6543"
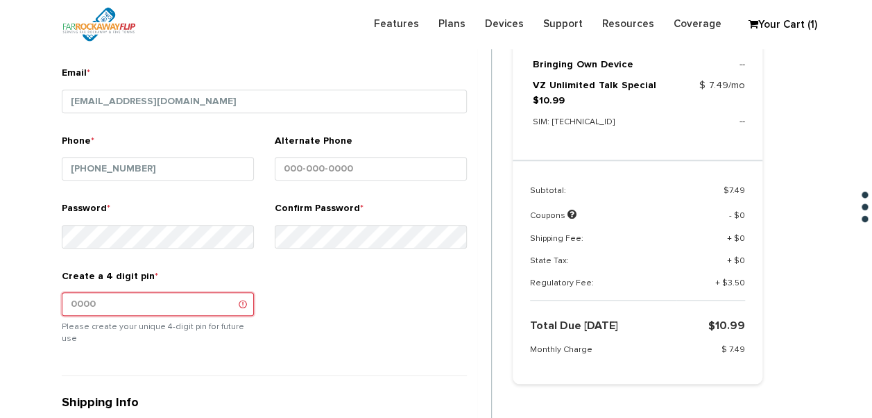
click at [69, 306] on input "Create a 4 digit pin *" at bounding box center [158, 304] width 192 height 24
type input "1234"
type input "malky"
type input "fried"
type input "1561 44th st"
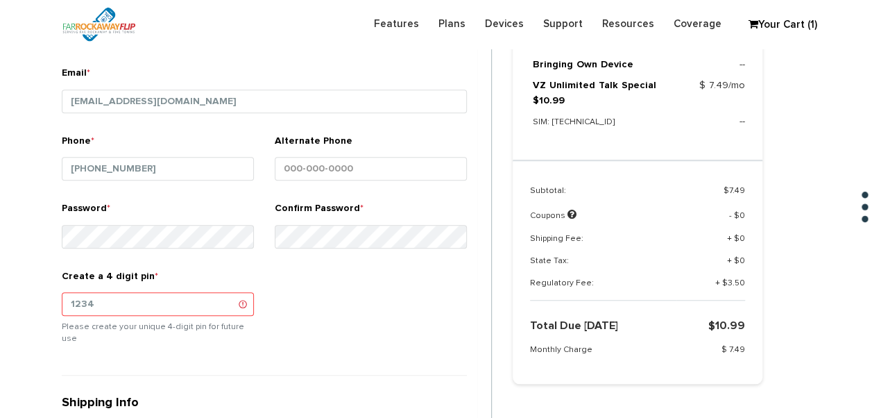
type input "brooklyn"
select select "NY"
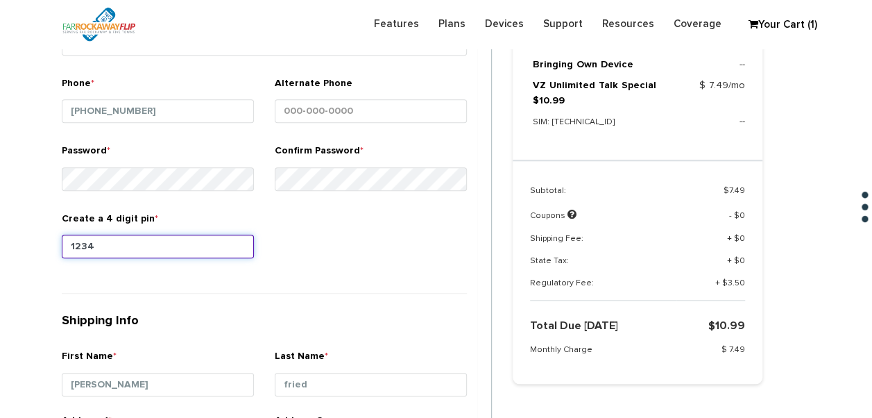
scroll to position [555, 0]
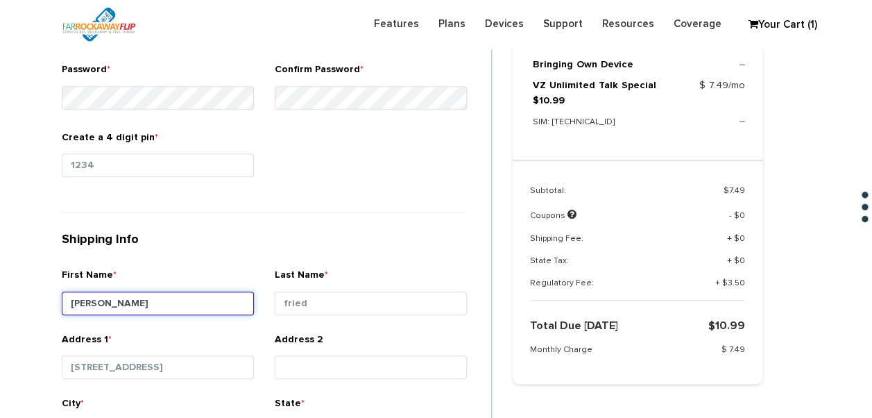
drag, startPoint x: 75, startPoint y: 297, endPoint x: 0, endPoint y: 283, distance: 76.2
click at [0, 284] on html "Need help? call us 888-679-3483 Login Legacy Login Sign into your account Forgo…" at bounding box center [436, 343] width 872 height 1797
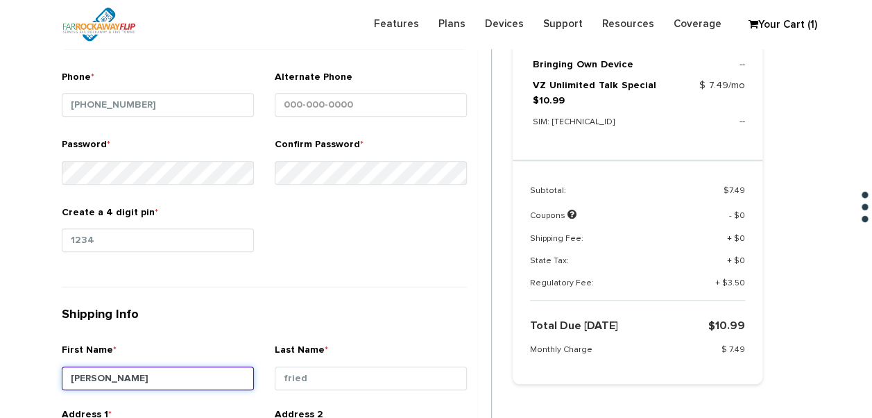
scroll to position [486, 0]
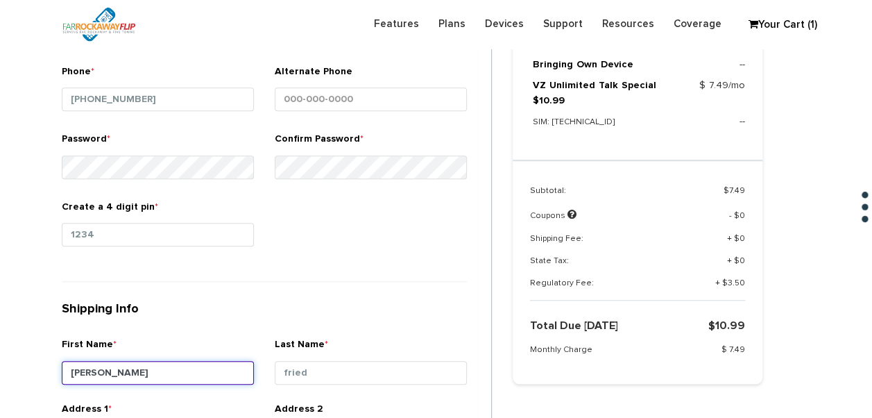
type input "rivka"
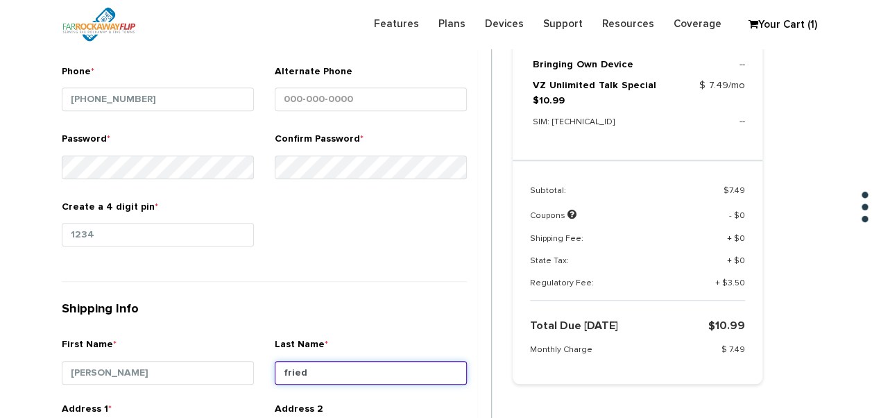
type input "r"
type input "tebele"
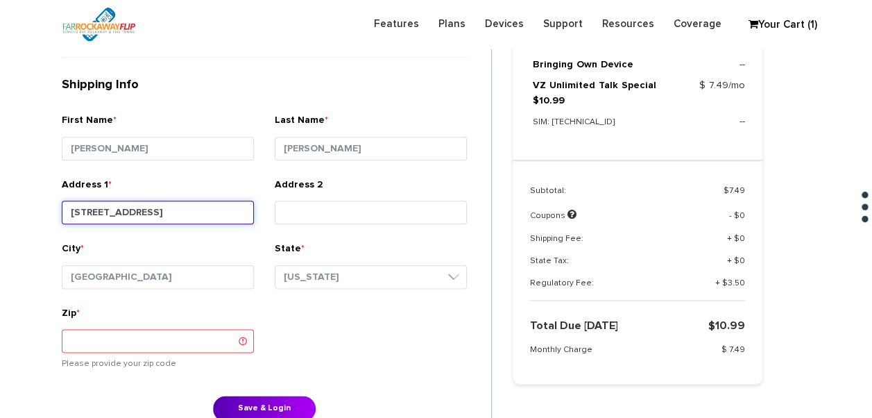
type input "1772 east 19th st"
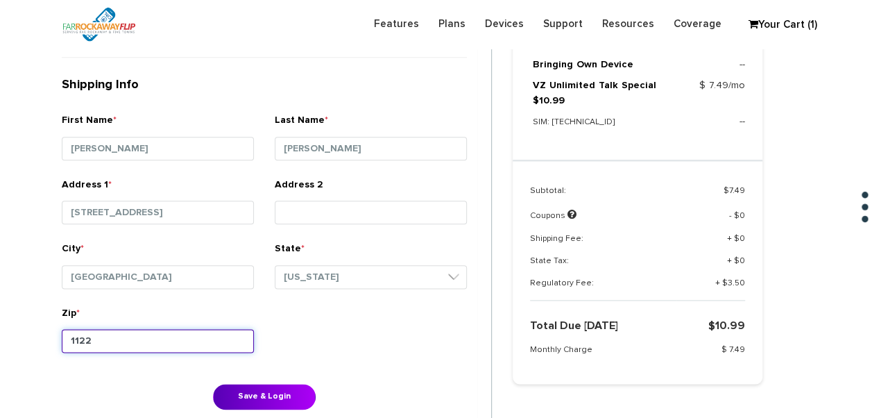
type input "11229"
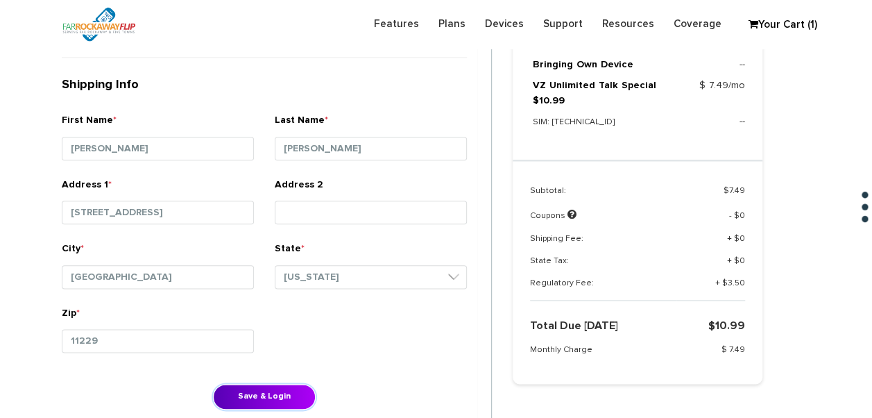
click at [213, 384] on button "Save & Login" at bounding box center [264, 397] width 103 height 26
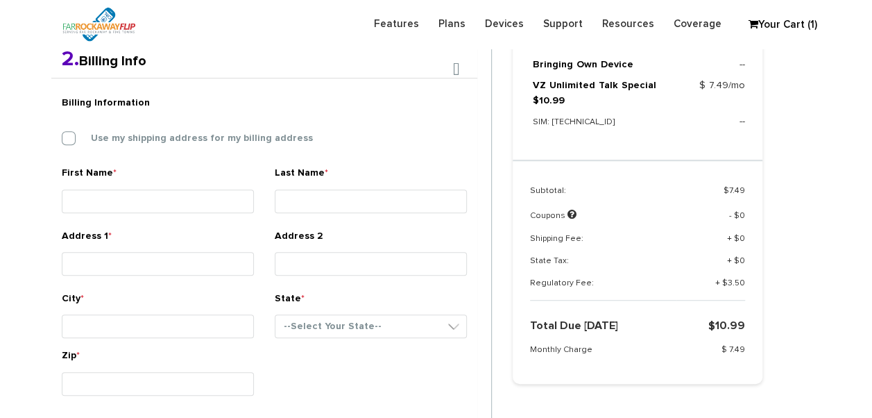
click at [110, 113] on div "Billing Information Use my shipping address for my billing address" at bounding box center [264, 127] width 426 height 77
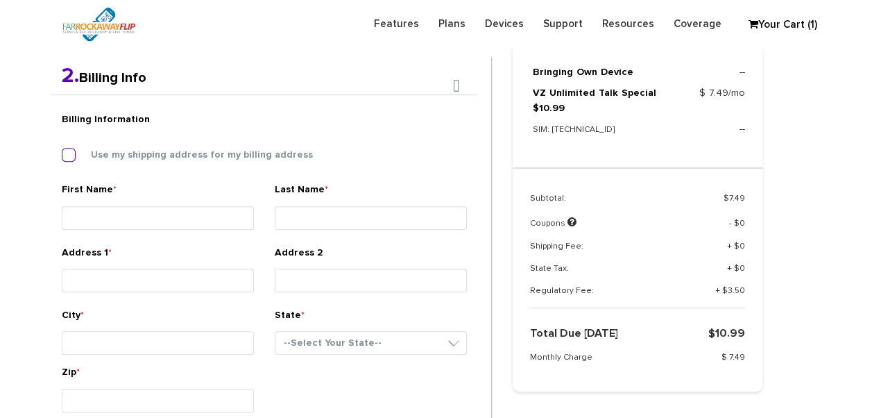
click at [110, 146] on div "Billing Information Use my shipping address for my billing address" at bounding box center [264, 144] width 426 height 77
click at [112, 149] on label "Use my shipping address for my billing address" at bounding box center [191, 155] width 243 height 12
click at [62, 151] on input "Use my shipping address for my billing address" at bounding box center [62, 151] width 0 height 0
type input "[PERSON_NAME]"
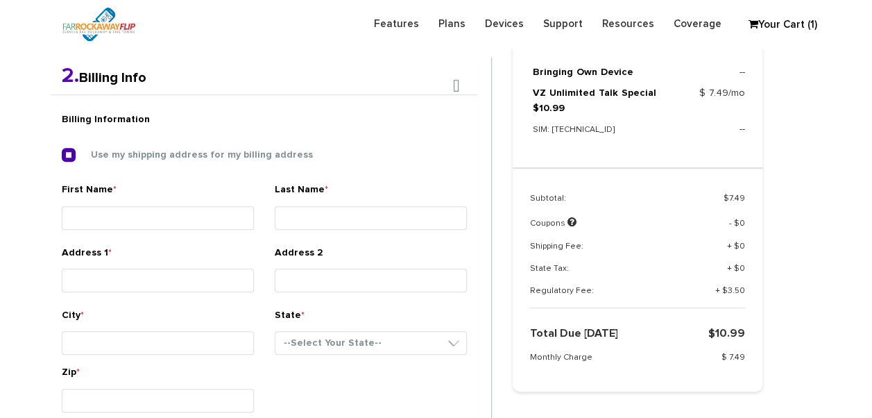
type input "[STREET_ADDRESS]"
type input "[GEOGRAPHIC_DATA]"
select select "NY"
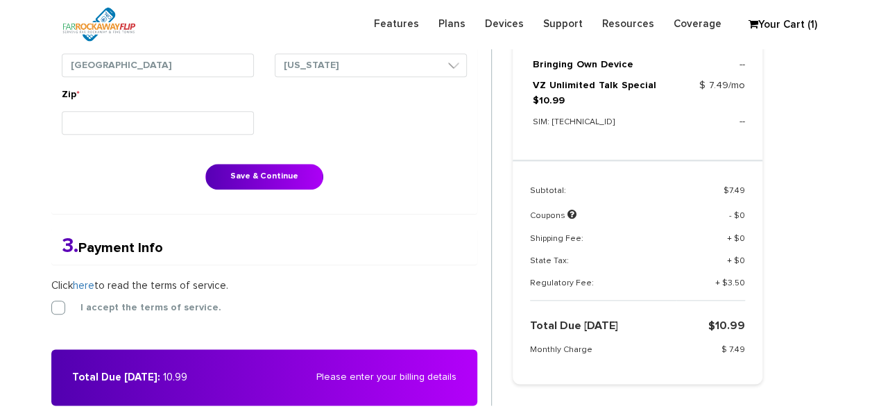
click at [208, 162] on div "Billing Information Use my shipping address for my billing address First Name *…" at bounding box center [264, 15] width 426 height 397
click at [218, 169] on button "Save & Continue" at bounding box center [264, 177] width 118 height 26
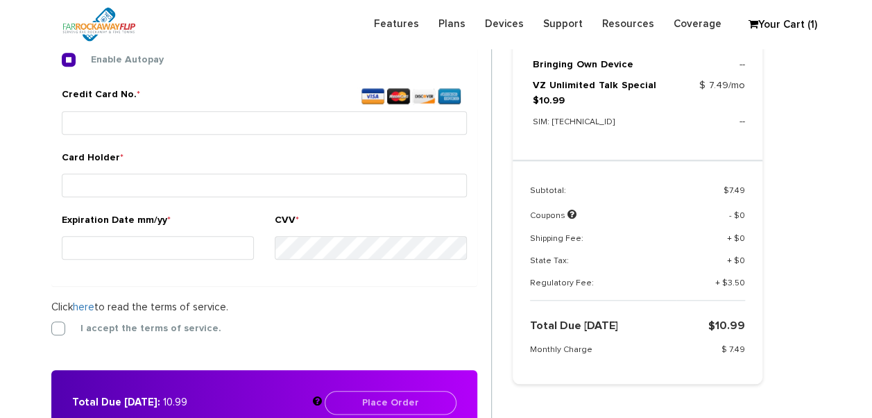
click at [61, 316] on form "2. Billing Info Billing Information Use my shipping address for my billing addr…" at bounding box center [271, 137] width 441 height 596
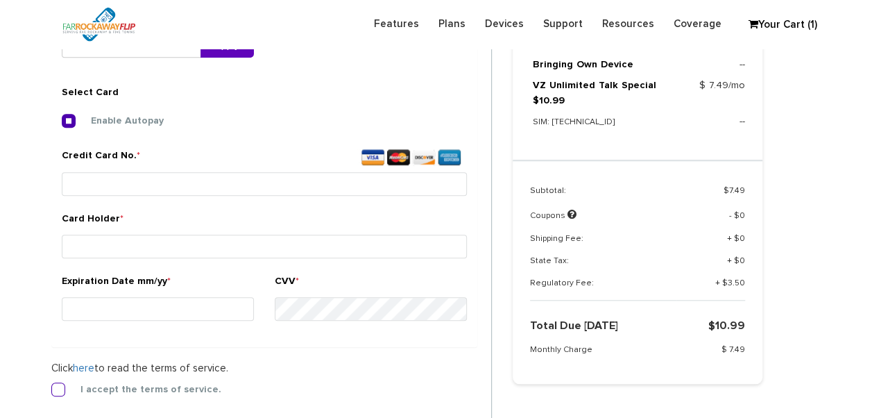
scroll to position [516, 0]
click at [60, 385] on label "I accept the terms of service." at bounding box center [141, 390] width 162 height 12
click at [51, 386] on input "I accept the terms of service." at bounding box center [51, 386] width 0 height 0
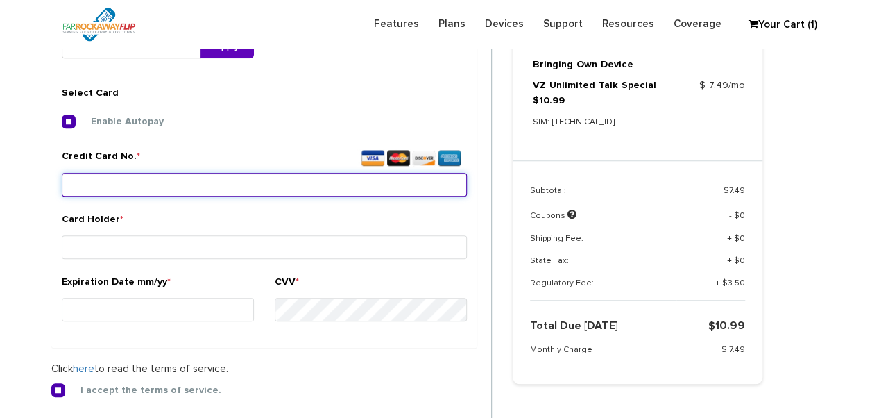
click at [126, 173] on input "Credit Card No. *" at bounding box center [264, 185] width 405 height 24
click at [273, 178] on input "Credit Card No. *" at bounding box center [264, 185] width 405 height 24
type input "4400 6685 0734 7047"
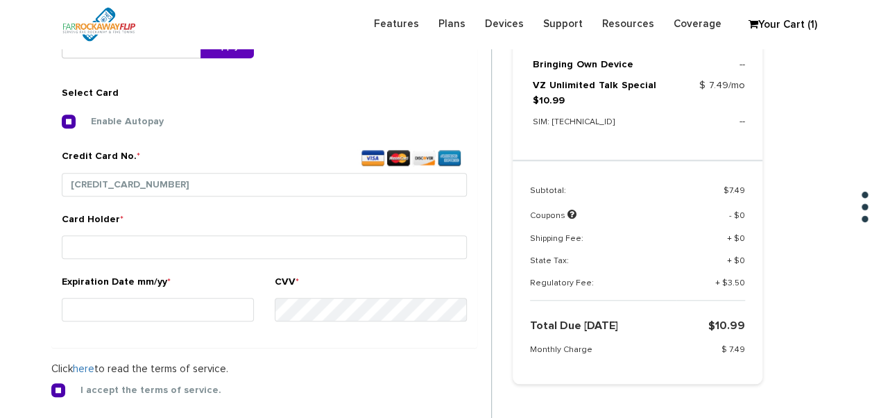
click at [110, 322] on div "Expiration Date mm/yy *" at bounding box center [158, 301] width 192 height 52
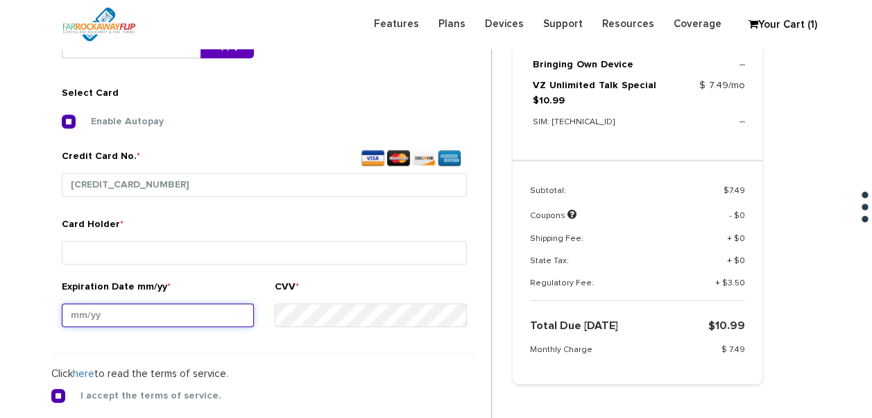
click at [110, 322] on input "Expiration Date mm/yy *" at bounding box center [158, 315] width 192 height 24
type input "07/28"
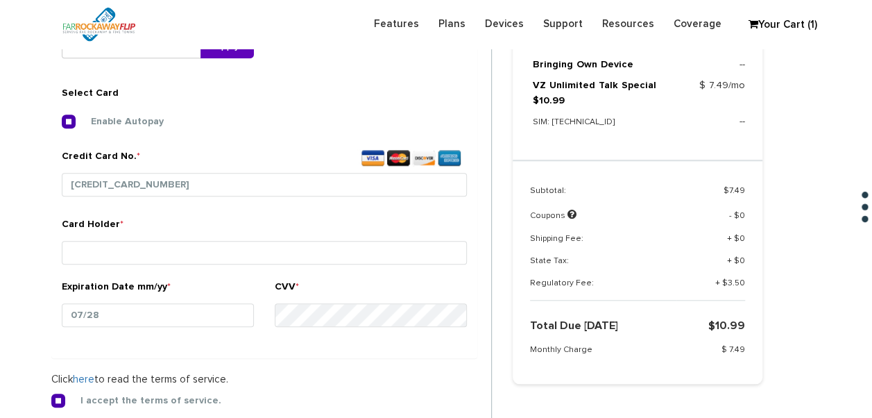
click at [217, 280] on div "Expiration Date mm/yy * 07/28" at bounding box center [158, 309] width 192 height 58
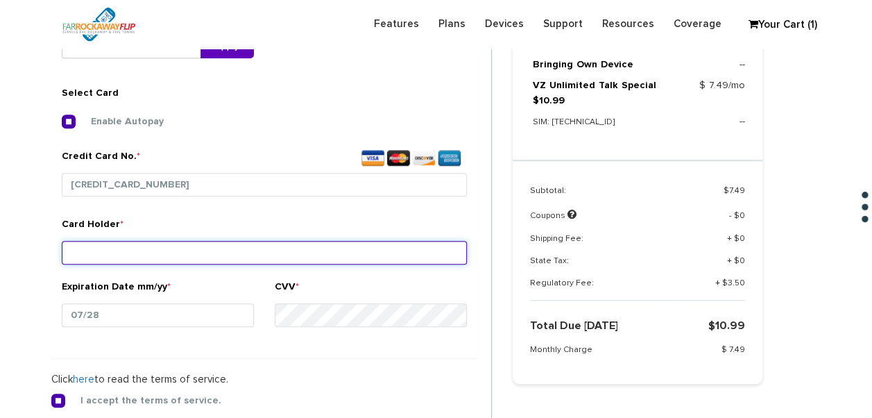
click at [217, 258] on input "Card Holder *" at bounding box center [264, 253] width 405 height 24
type input "tebele"
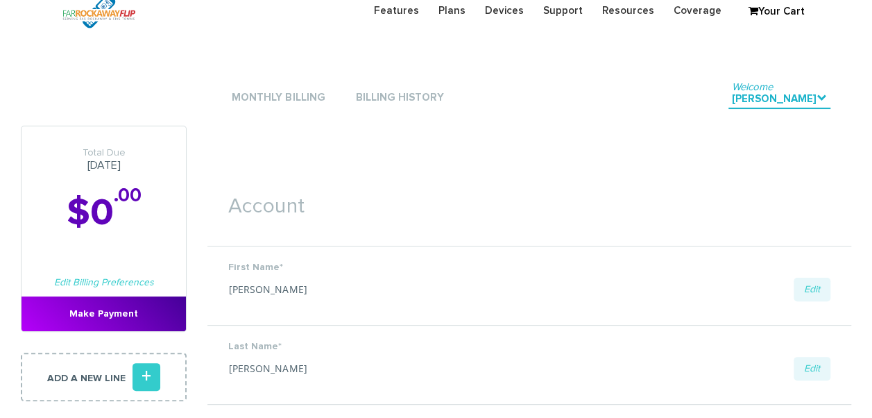
scroll to position [69, 0]
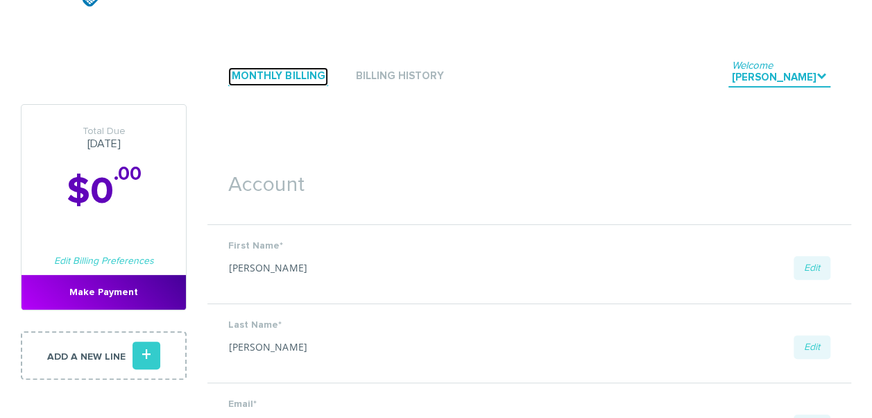
click at [266, 76] on link "Monthly Billing" at bounding box center [278, 76] width 100 height 19
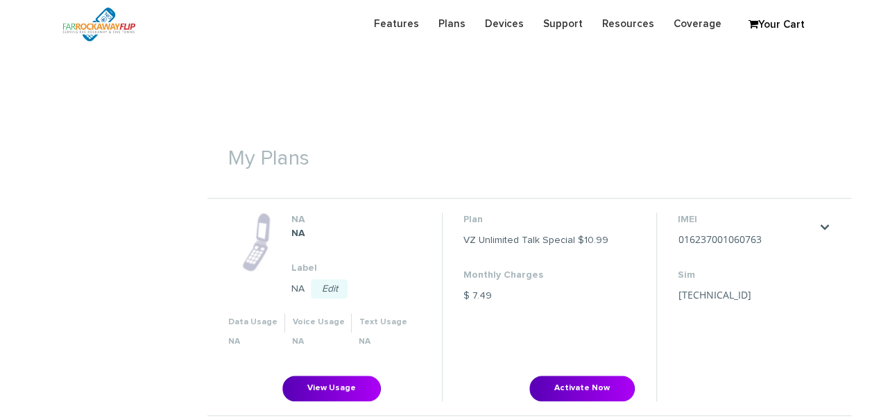
scroll to position [486, 0]
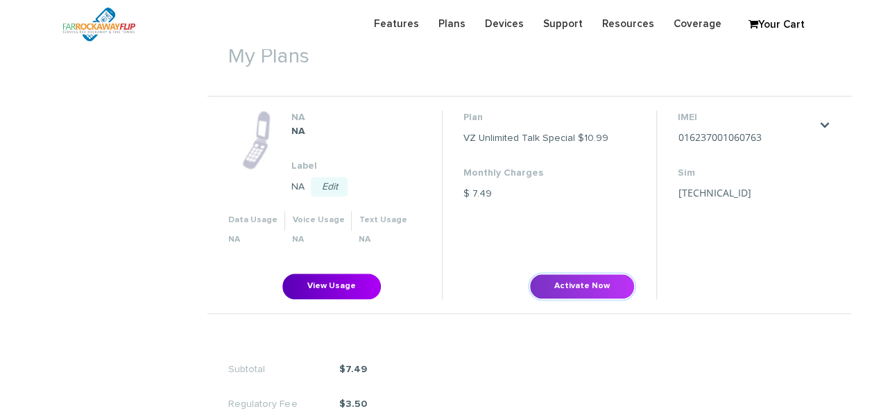
click at [591, 289] on button "Activate Now" at bounding box center [583, 286] width 106 height 26
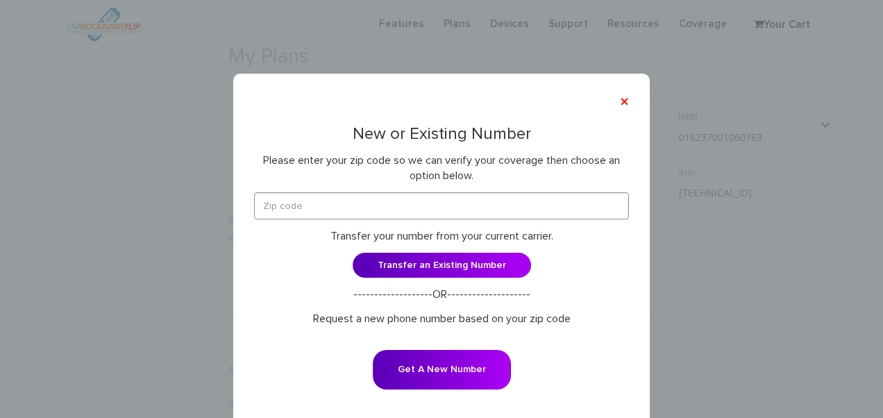
click at [441, 190] on div "New or Existing Number Please enter your zip code so we can verify your coverag…" at bounding box center [441, 266] width 375 height 283
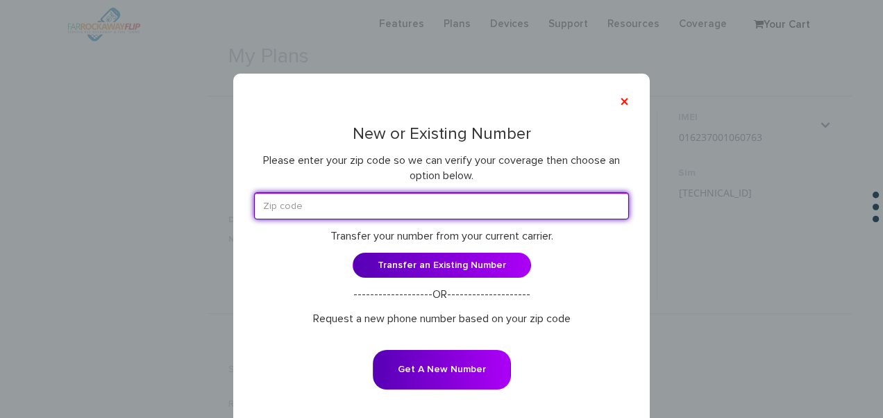
click at [433, 208] on input "text" at bounding box center [441, 205] width 375 height 27
type input "11223"
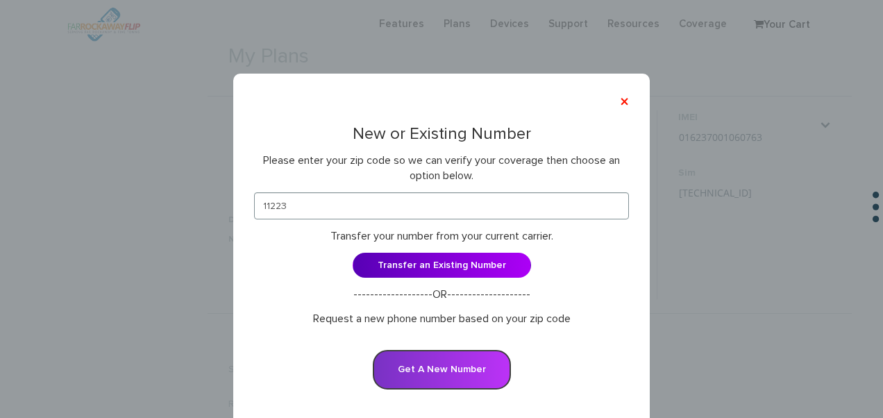
click at [421, 361] on button "Get A New Number" at bounding box center [442, 370] width 138 height 40
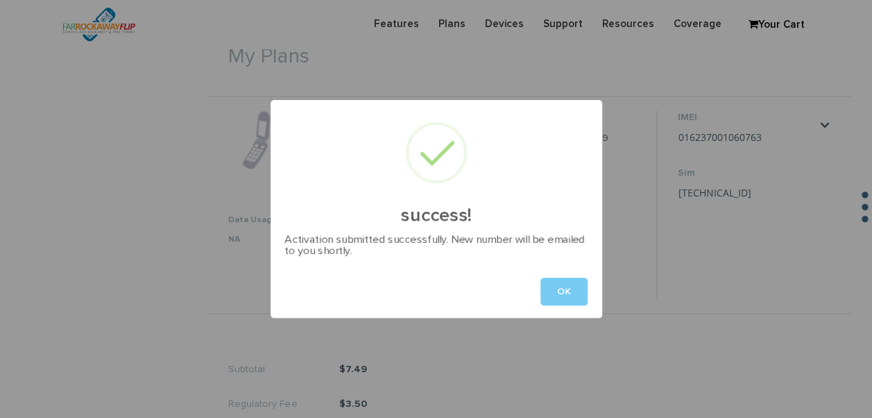
click at [557, 296] on button "OK" at bounding box center [564, 292] width 47 height 28
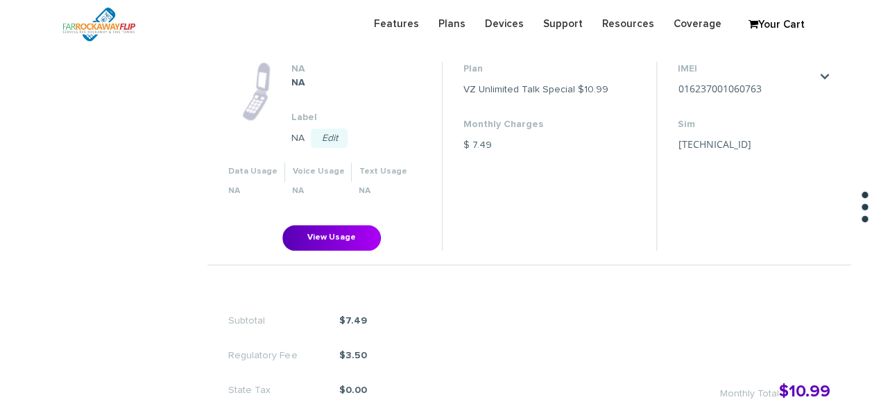
scroll to position [486, 0]
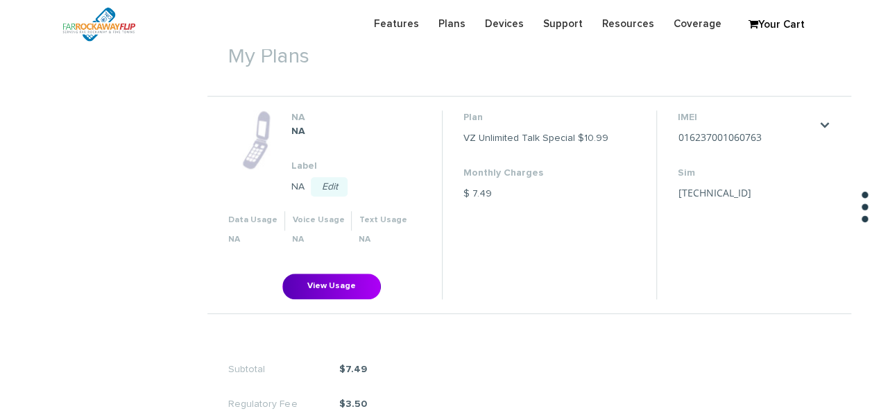
scroll to position [486, 0]
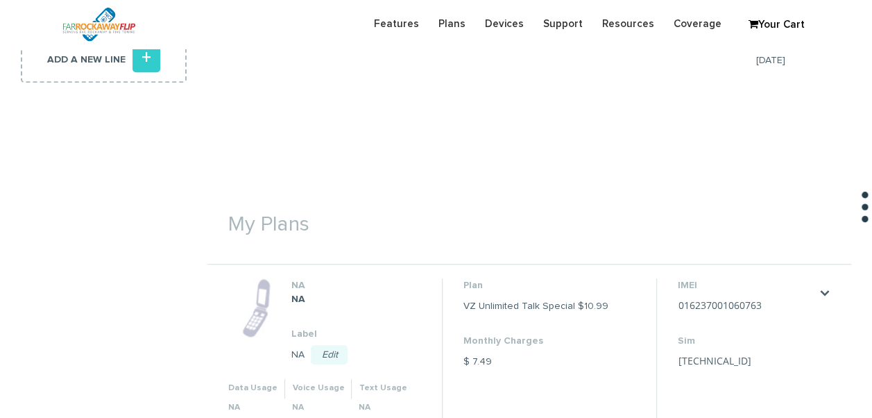
scroll to position [251, 0]
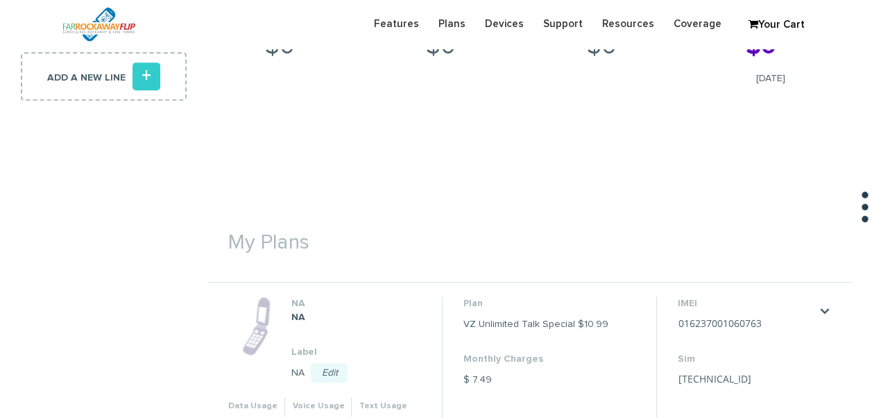
scroll to position [251, 0]
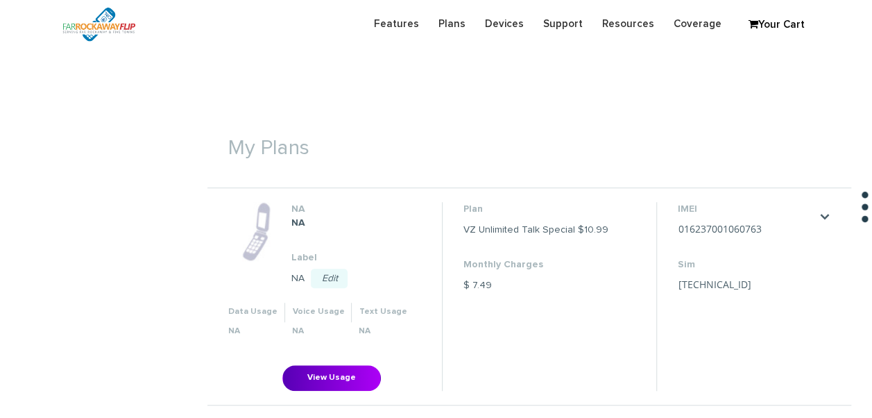
scroll to position [251, 0]
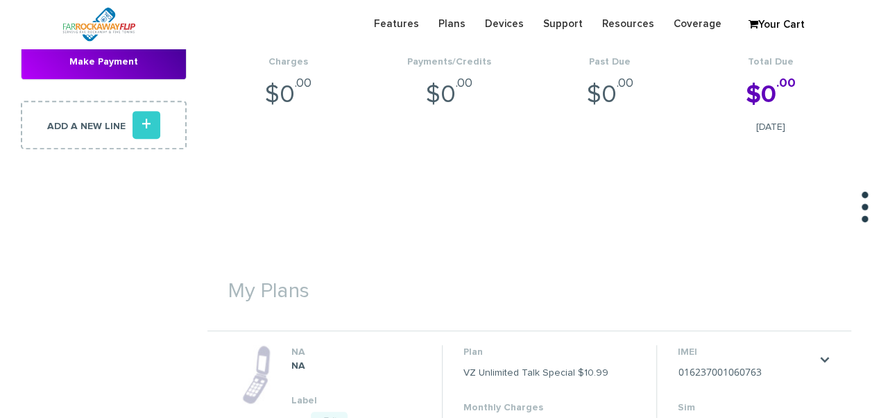
scroll to position [459, 0]
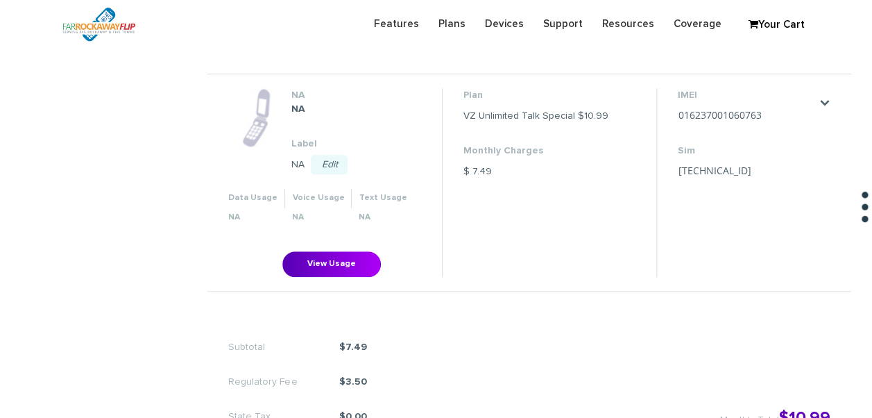
scroll to position [459, 0]
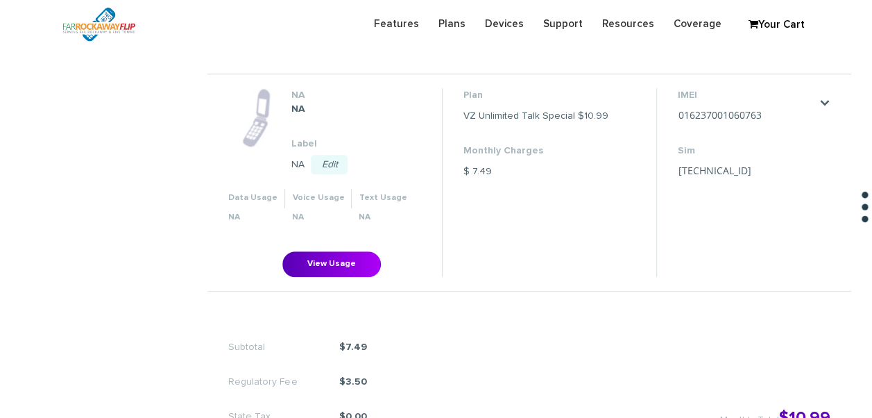
scroll to position [459, 0]
